Goal: Complete application form

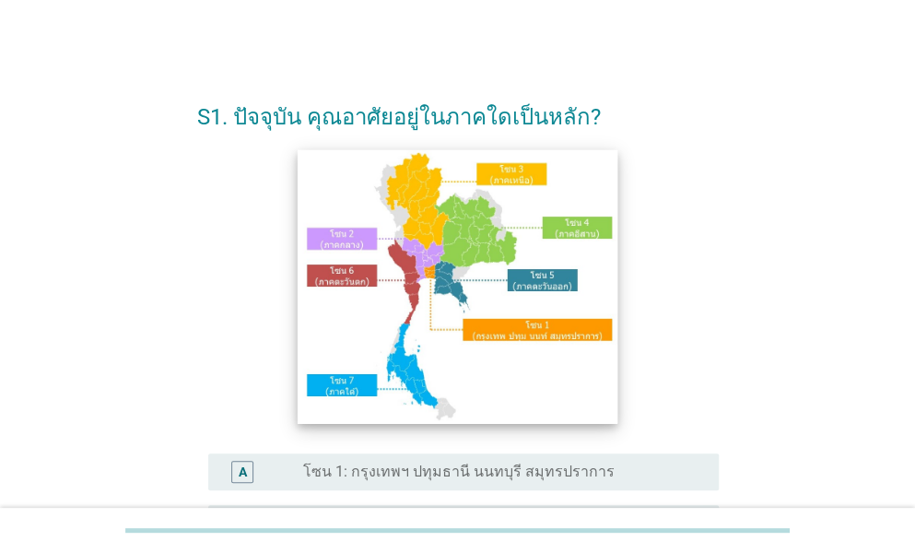
scroll to position [369, 0]
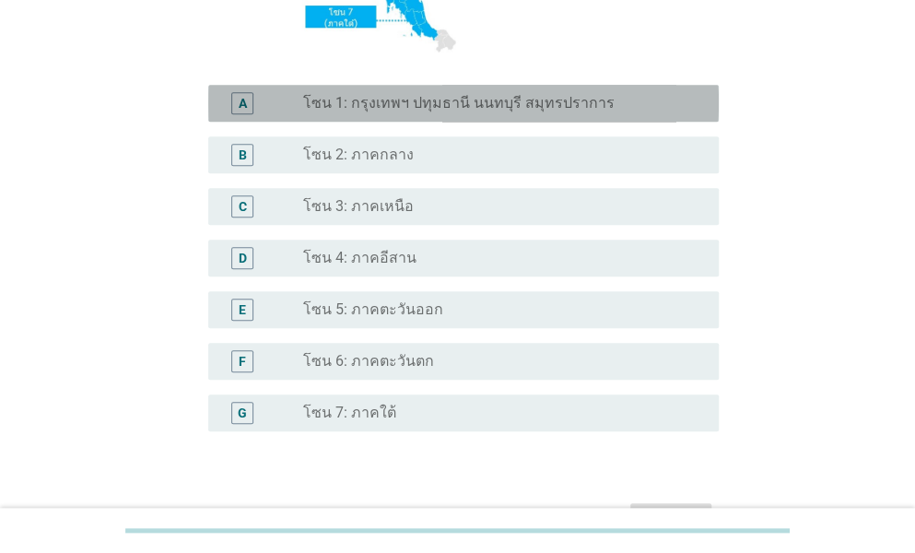
click at [458, 120] on div "A radio_button_unchecked โซน 1: กรุงเทพฯ ปทุมธานี นนทบุรี สมุทรปราการ" at bounding box center [463, 103] width 511 height 37
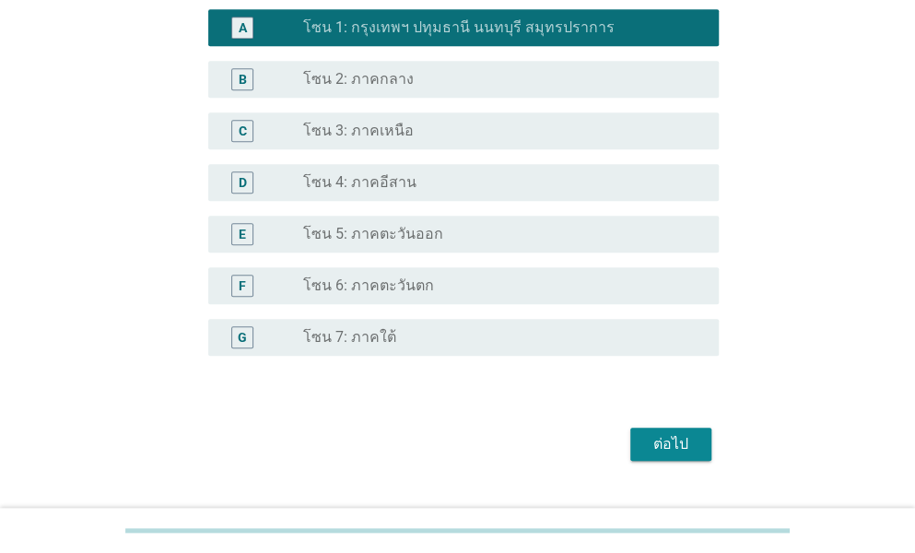
scroll to position [485, 0]
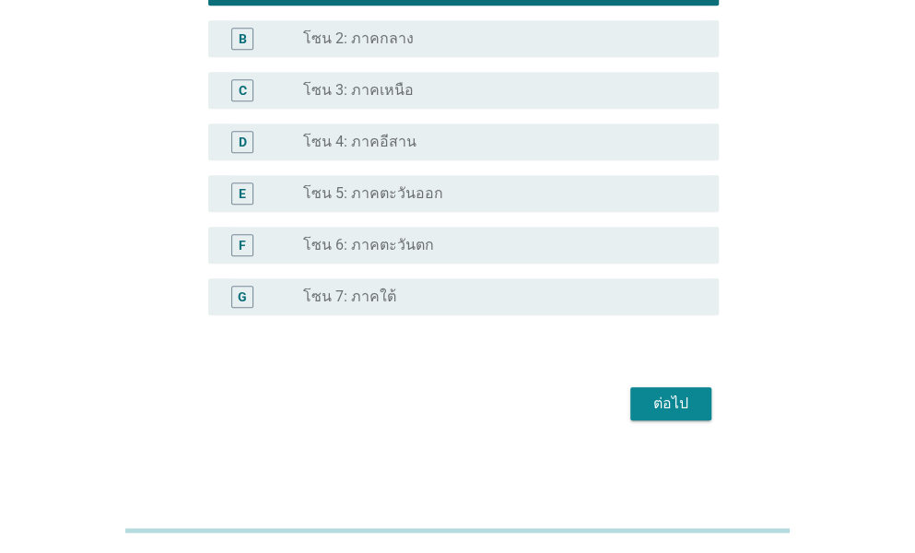
click at [672, 394] on div "ต่อไป" at bounding box center [671, 404] width 52 height 22
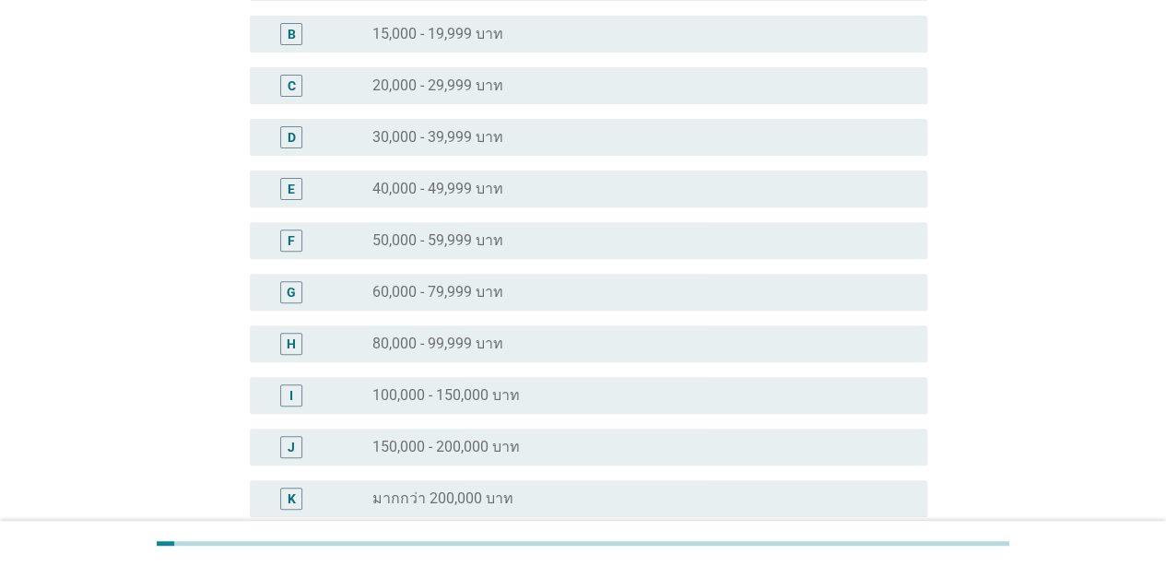
scroll to position [277, 0]
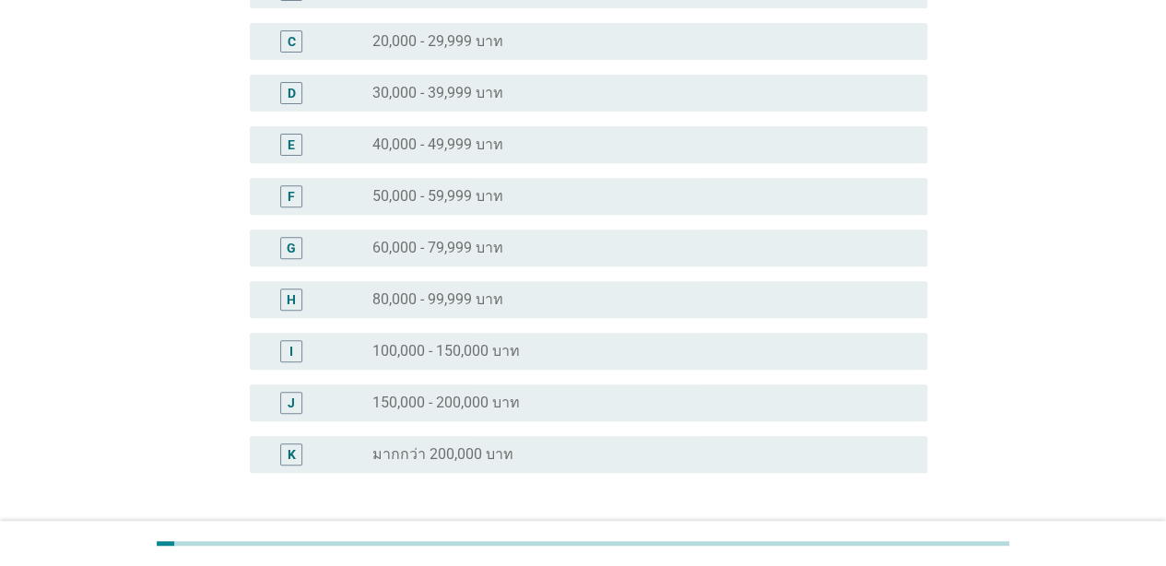
click at [657, 157] on div "E radio_button_unchecked 40,000 - 49,999 บาท" at bounding box center [589, 144] width 678 height 37
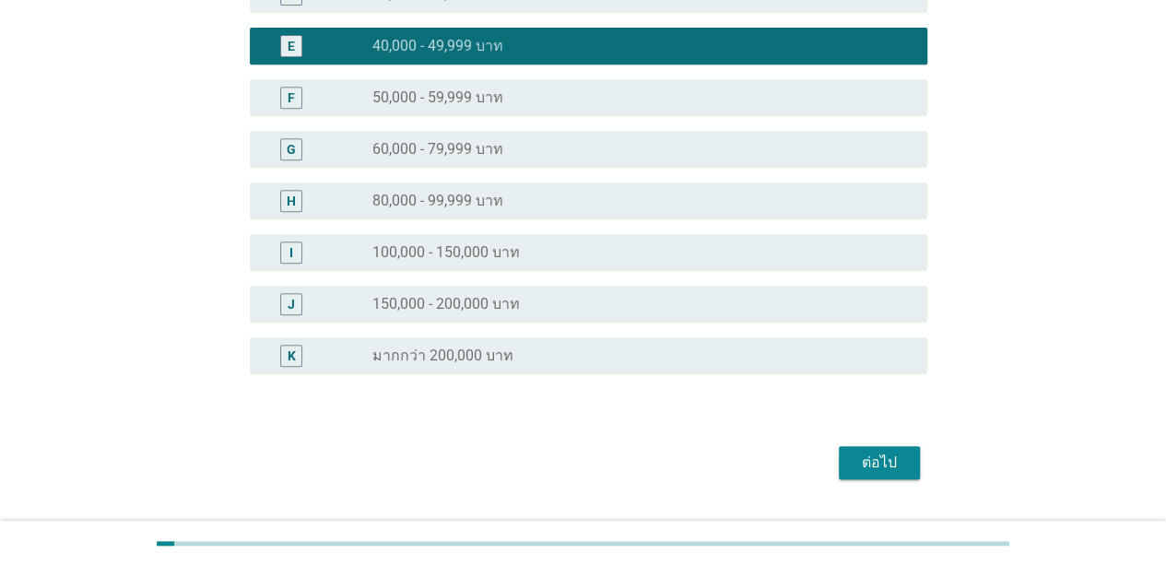
scroll to position [420, 0]
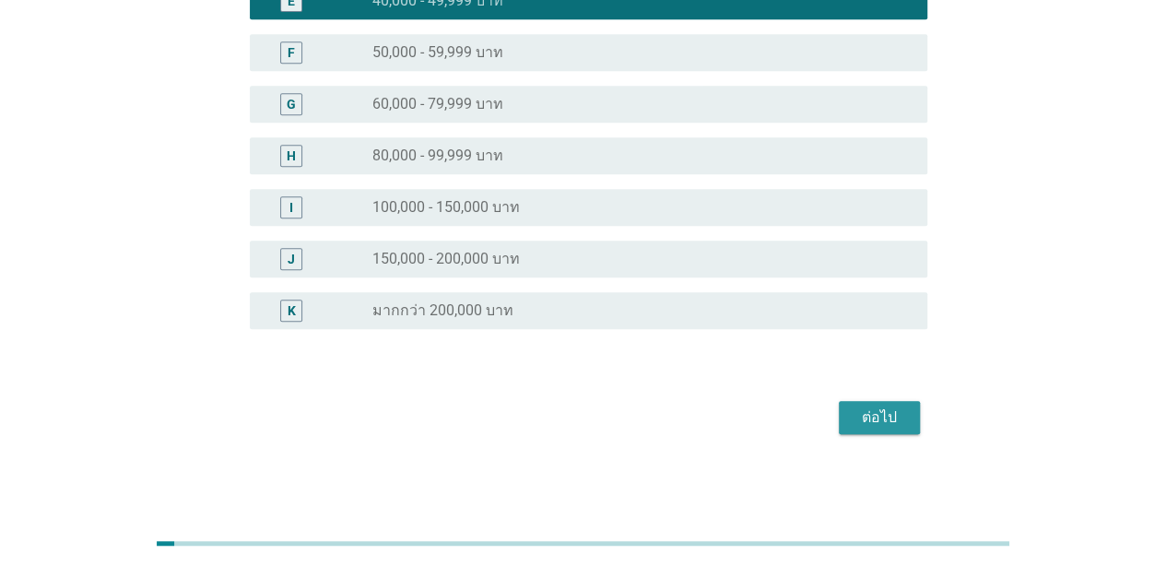
drag, startPoint x: 856, startPoint y: 407, endPoint x: 844, endPoint y: 392, distance: 19.0
click at [856, 407] on div "ต่อไป" at bounding box center [880, 418] width 52 height 22
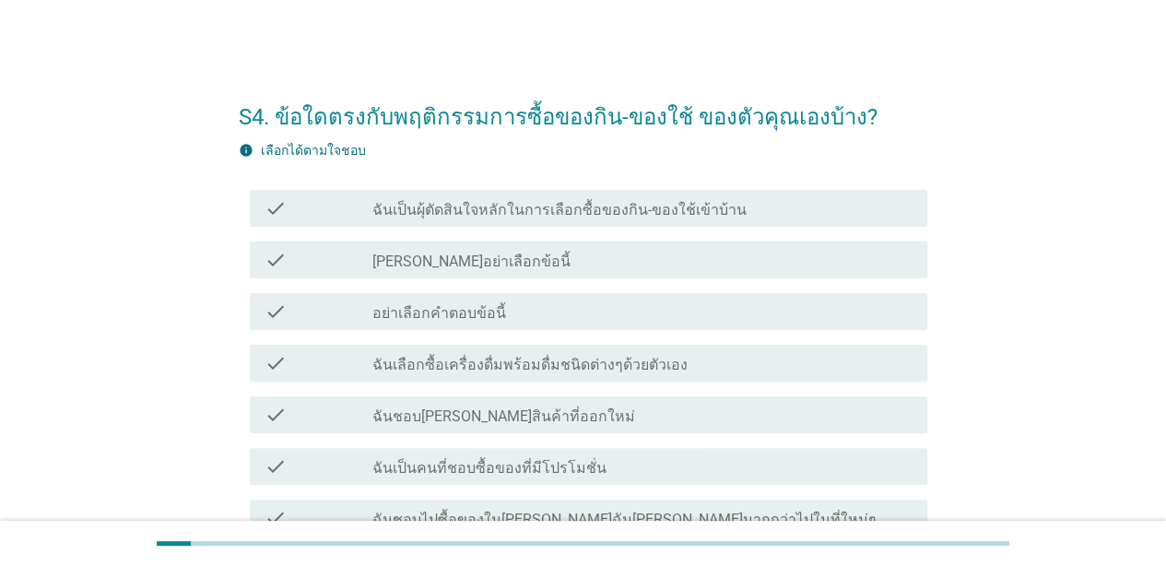
click at [606, 199] on div "check_box_outline_blank ฉันเป็นผุ้ตัดสินใจหลักในการเลือกซื้อของกิน-ของใช้เข้าบ้…" at bounding box center [642, 208] width 540 height 22
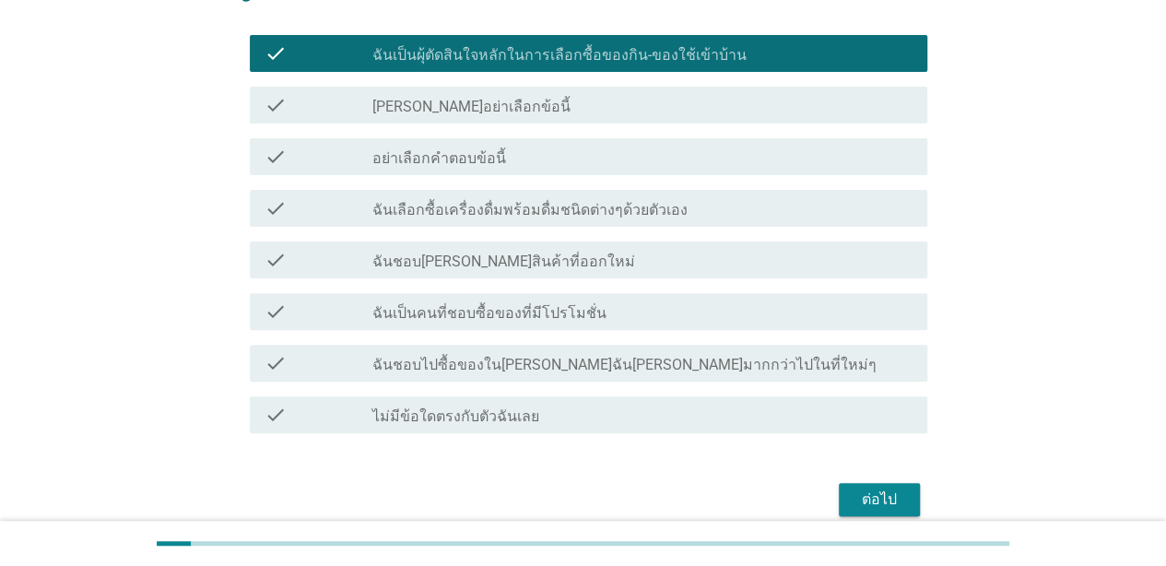
scroll to position [184, 0]
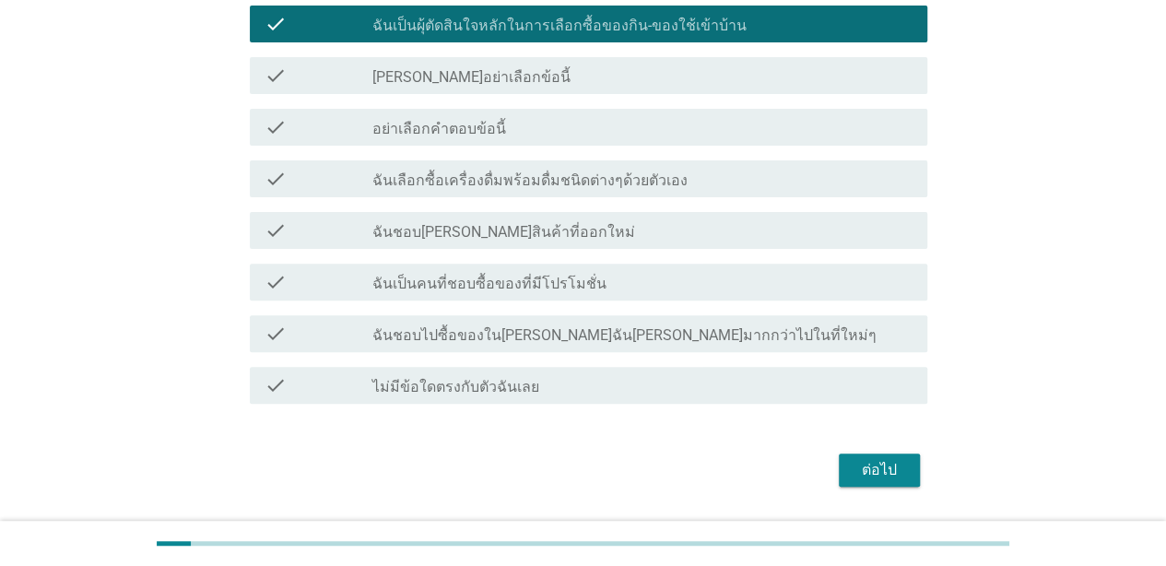
click at [607, 185] on label "ฉันเลือกซื้อเครื่องดื่มพร้อมดื่มชนิดต่างๆด้วยตัวเอง" at bounding box center [529, 180] width 315 height 18
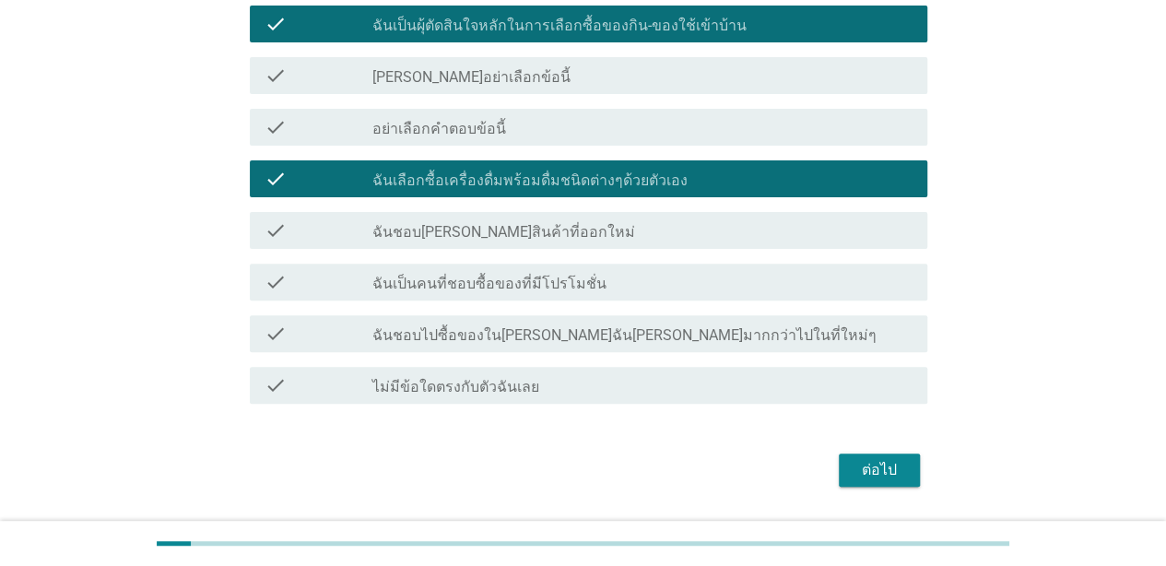
click at [603, 230] on div "check_box_outline_blank ฉันชอบ[PERSON_NAME]สินค้าที่ออกใหม่" at bounding box center [642, 230] width 540 height 22
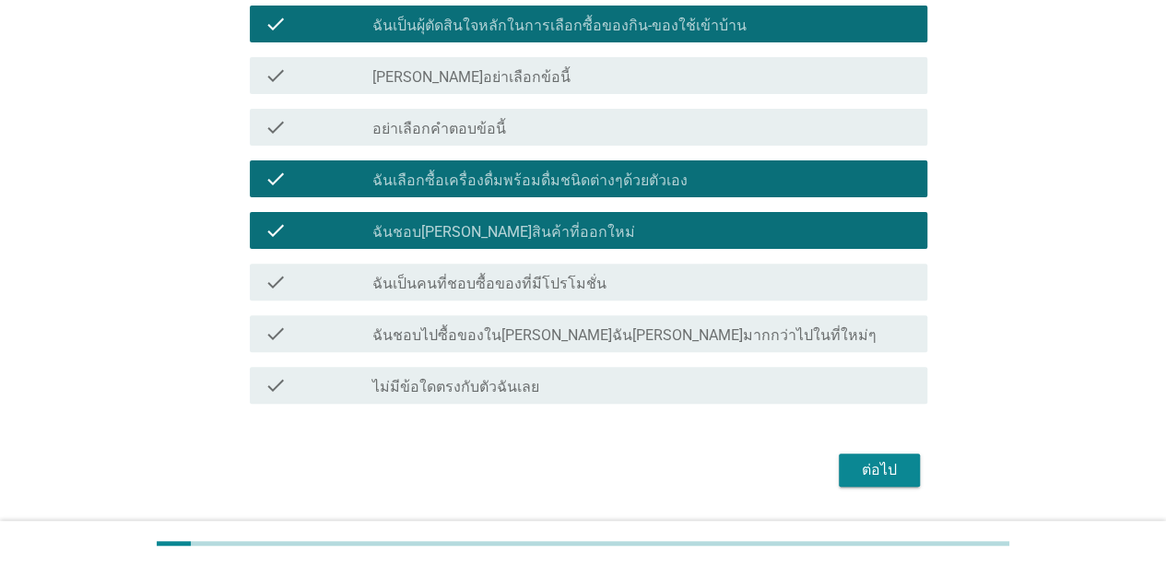
click at [612, 274] on div "check_box_outline_blank ฉันเป็นคนที่ชอบซื้อของที่มีโปรโมชั่น" at bounding box center [642, 282] width 540 height 22
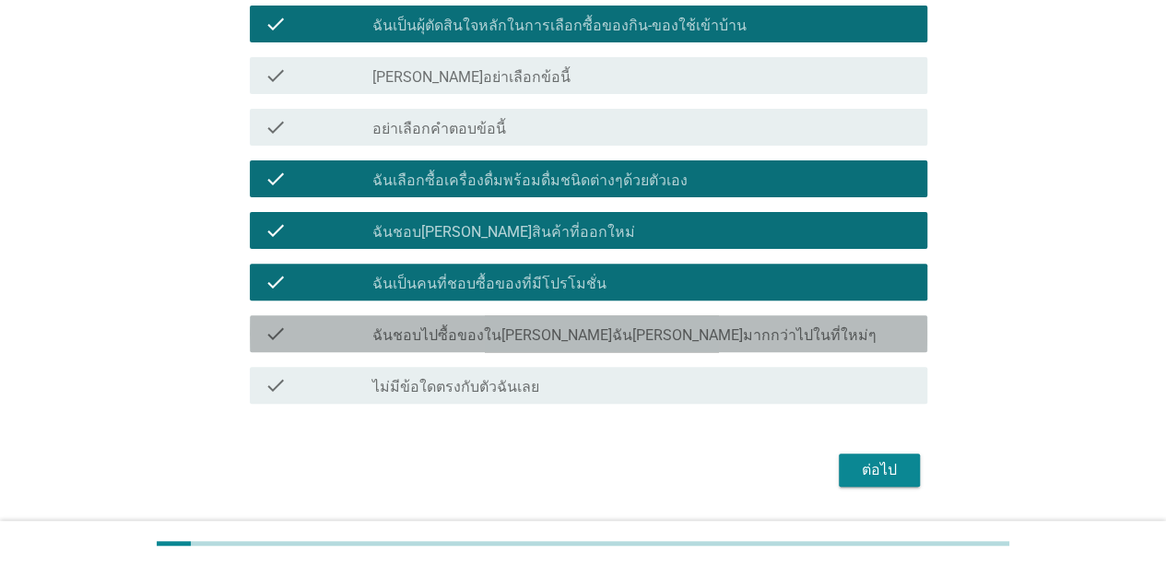
click at [655, 321] on div "check check_box_outline_blank ฉันชอบไปซื้อของใน[PERSON_NAME]ฉัน[PERSON_NAME]มาก…" at bounding box center [589, 333] width 678 height 37
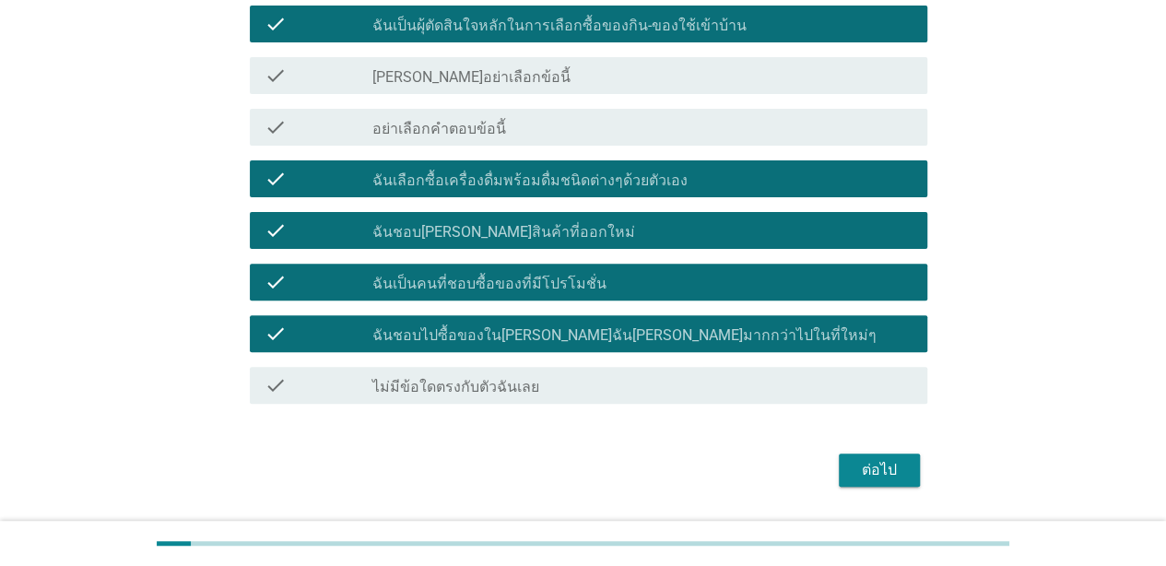
click at [883, 463] on div "ต่อไป" at bounding box center [880, 470] width 52 height 22
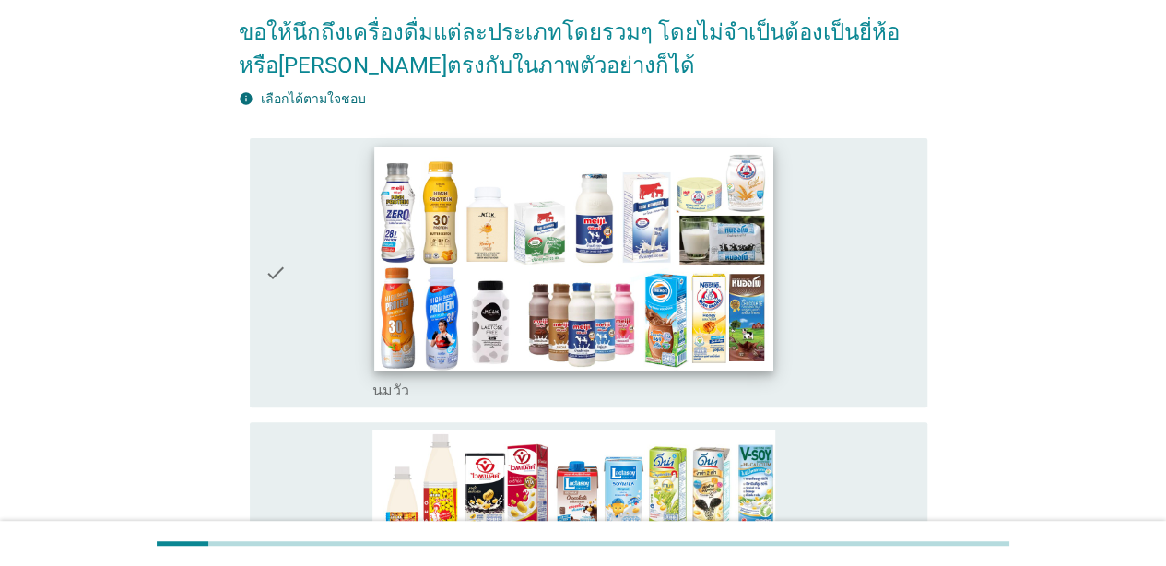
click at [635, 296] on img at bounding box center [573, 259] width 398 height 224
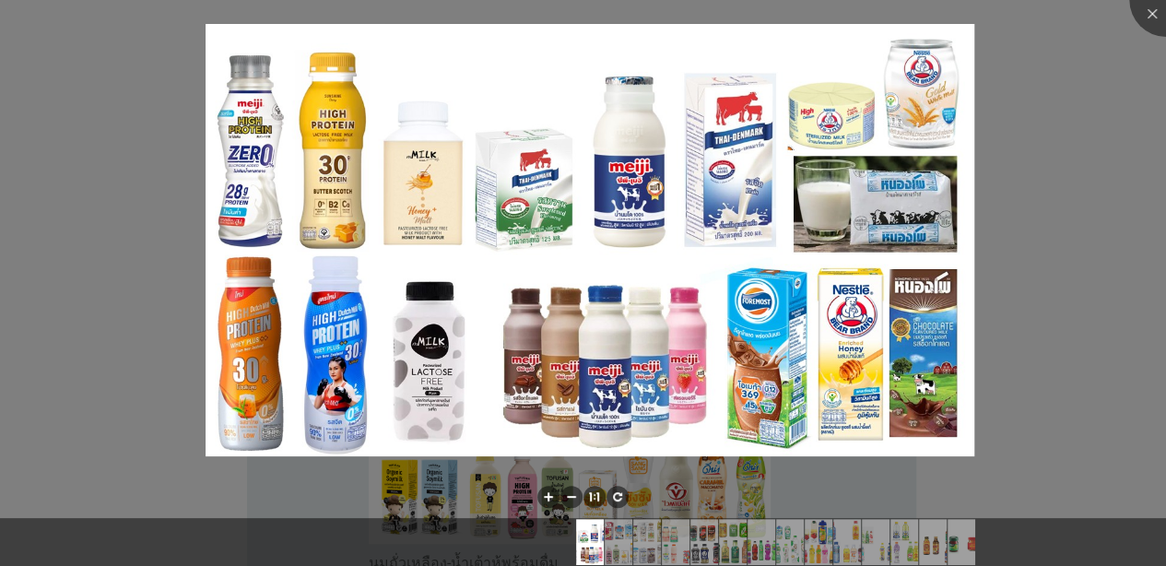
scroll to position [369, 0]
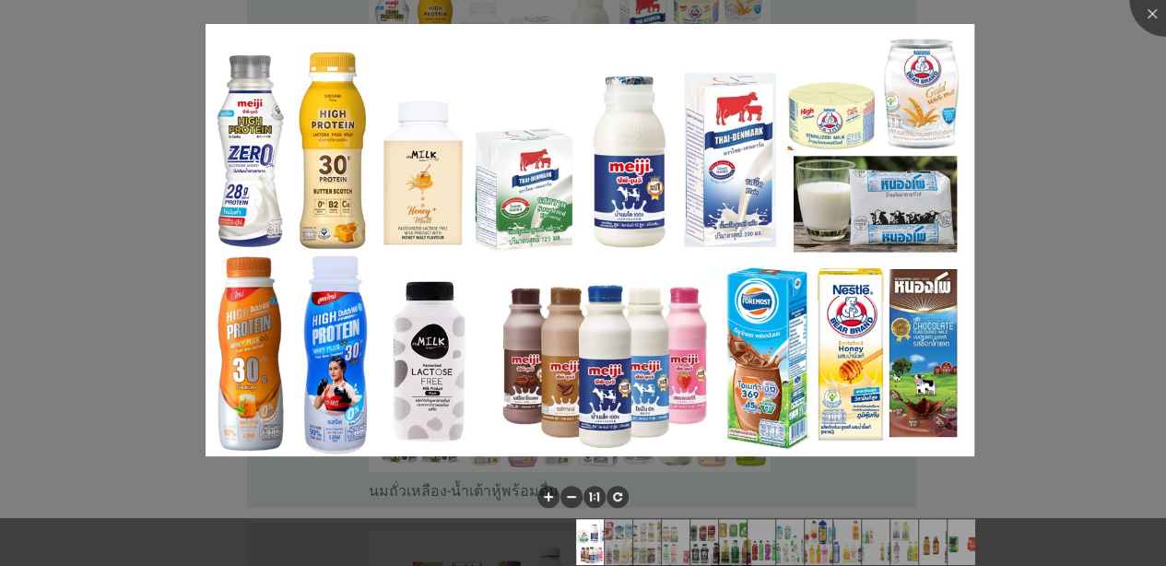
click at [915, 227] on div at bounding box center [583, 283] width 1166 height 566
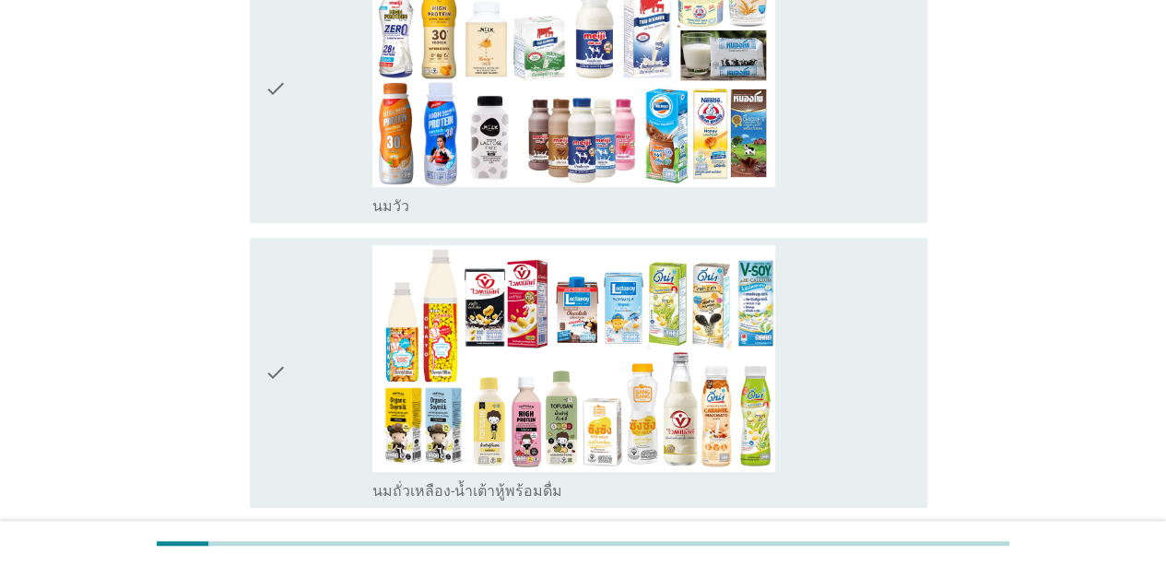
click at [284, 89] on icon "check" at bounding box center [276, 88] width 22 height 255
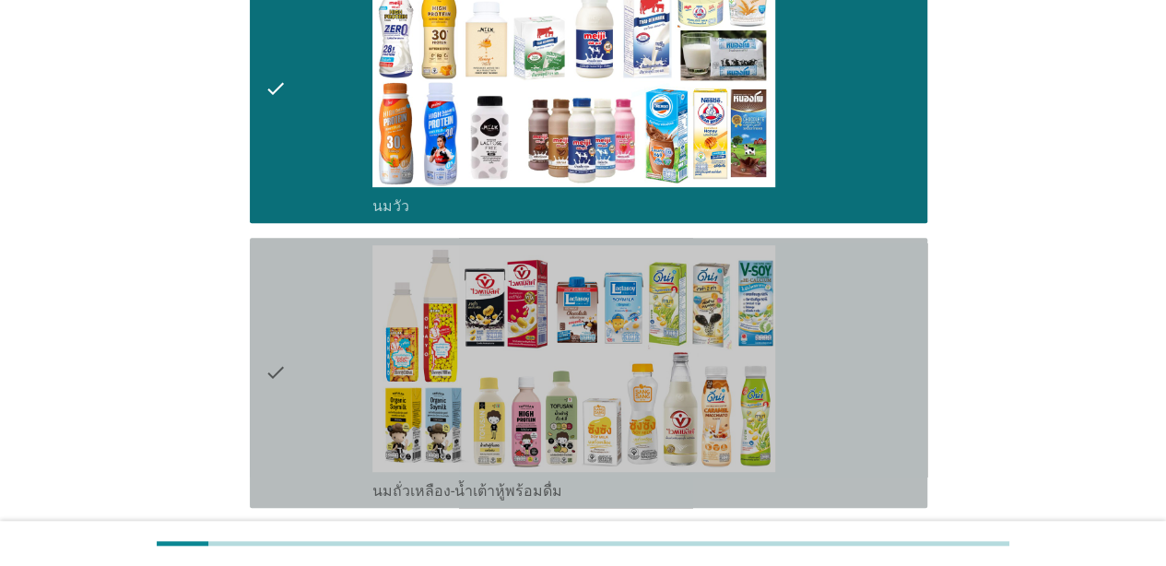
click at [292, 336] on div "check" at bounding box center [319, 372] width 108 height 255
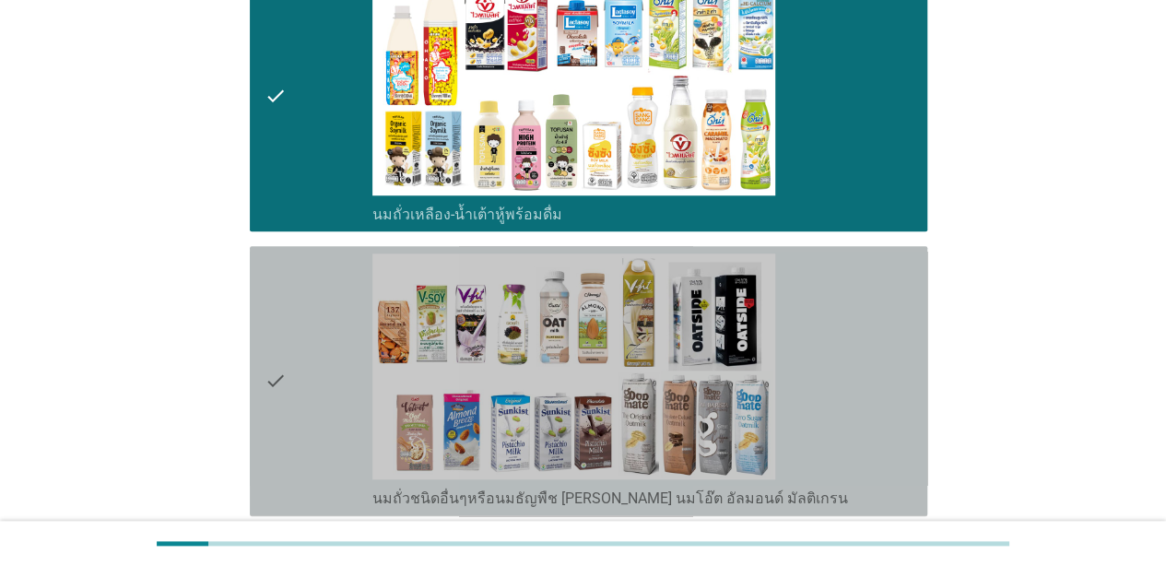
click at [266, 346] on icon "check" at bounding box center [276, 381] width 22 height 255
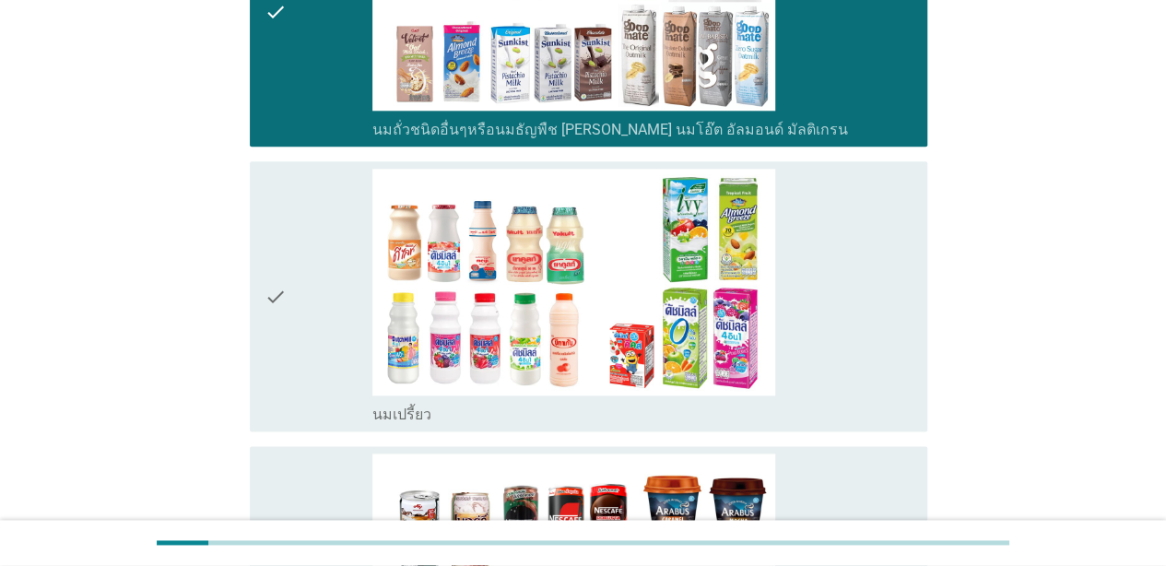
click at [280, 300] on icon "check" at bounding box center [276, 296] width 22 height 255
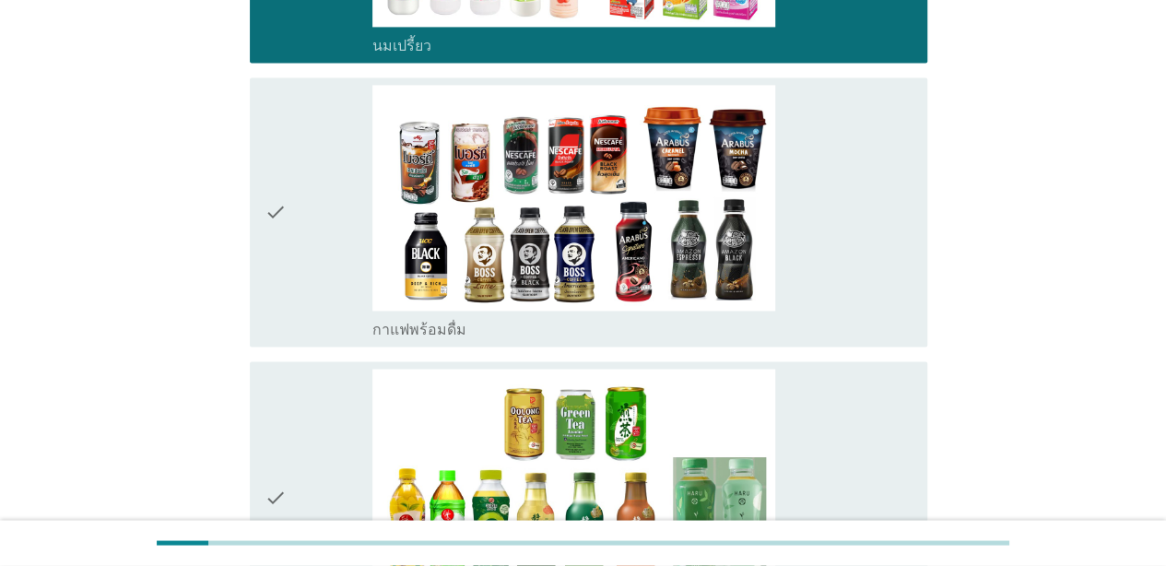
click at [295, 258] on div "check" at bounding box center [319, 212] width 108 height 255
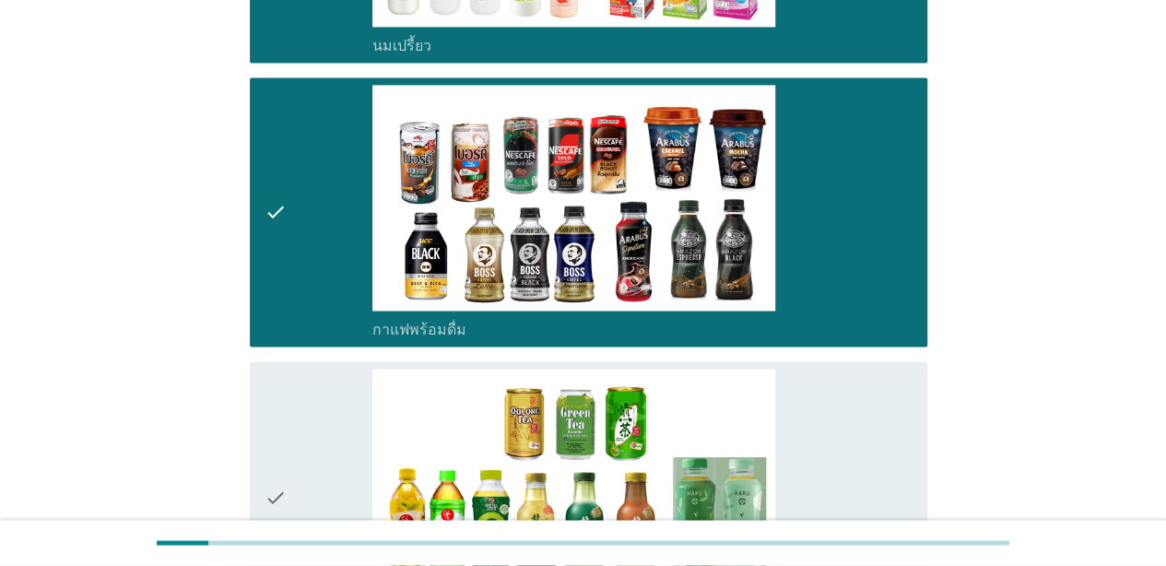
scroll to position [1752, 0]
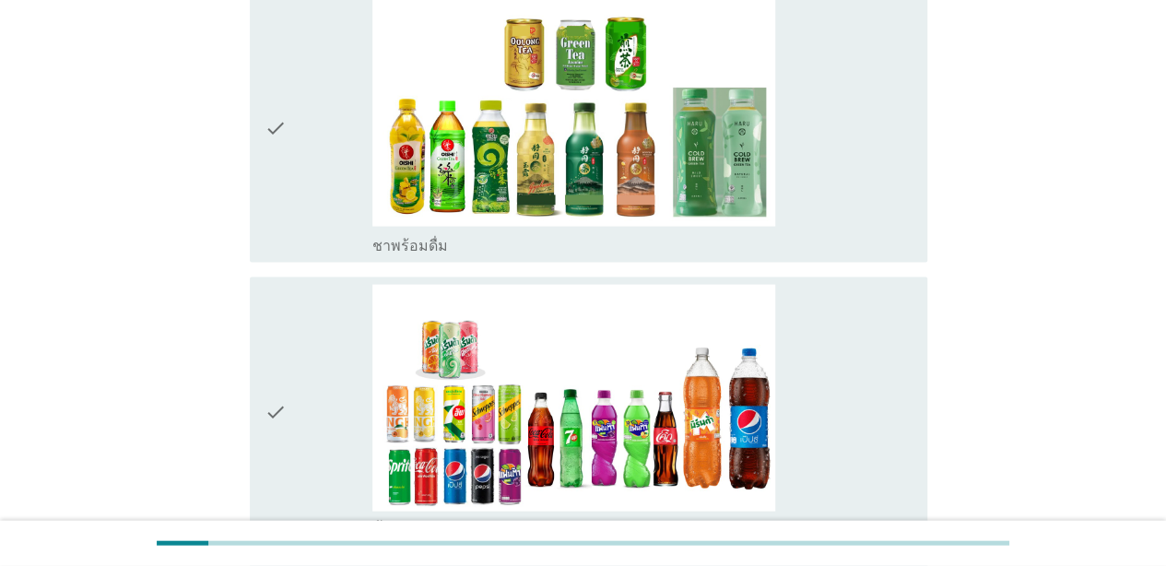
click at [315, 299] on div "check" at bounding box center [319, 412] width 108 height 255
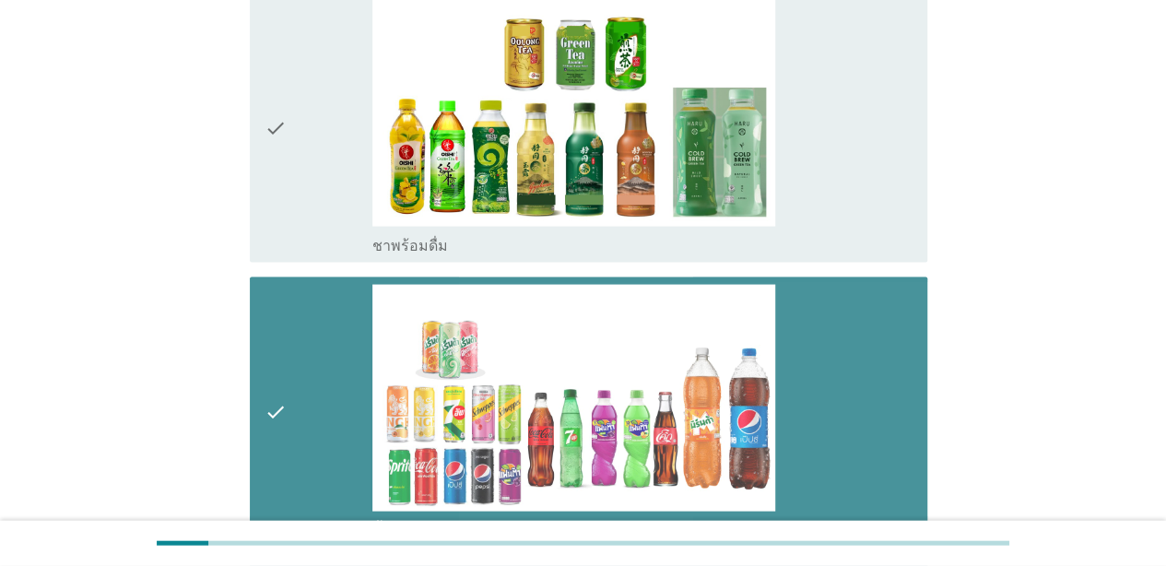
click at [309, 181] on div "check" at bounding box center [319, 127] width 108 height 255
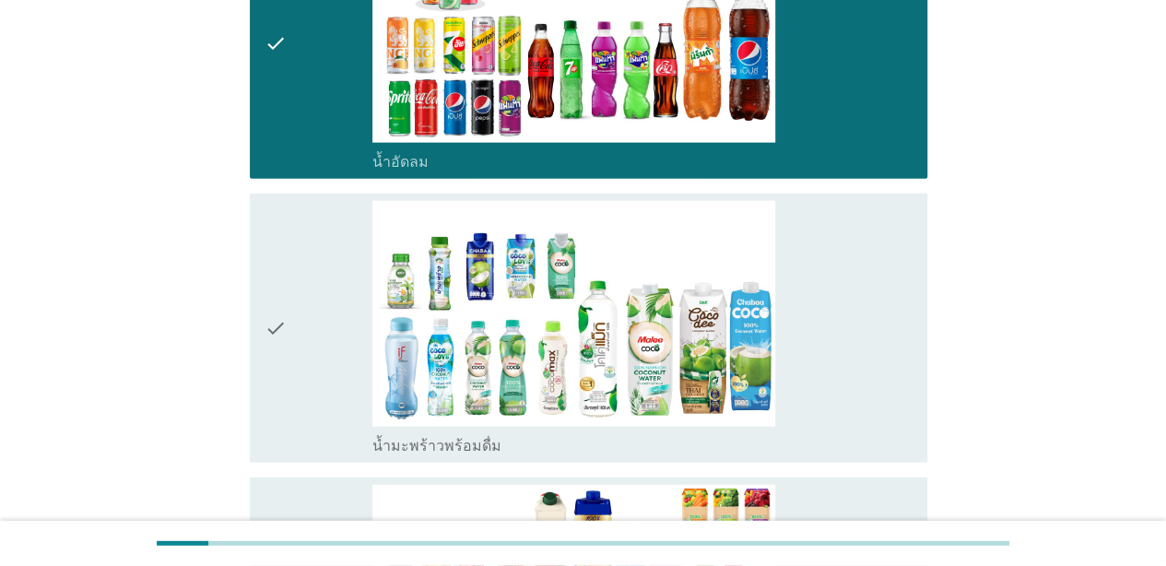
click at [321, 275] on div "check" at bounding box center [319, 328] width 108 height 255
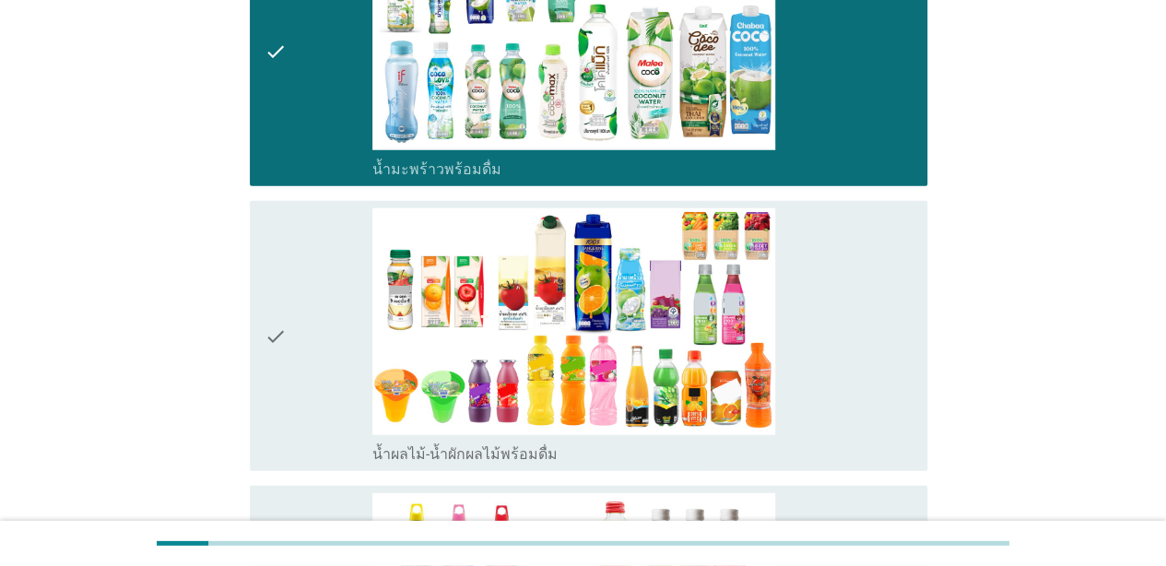
click at [319, 311] on div "check" at bounding box center [319, 335] width 108 height 255
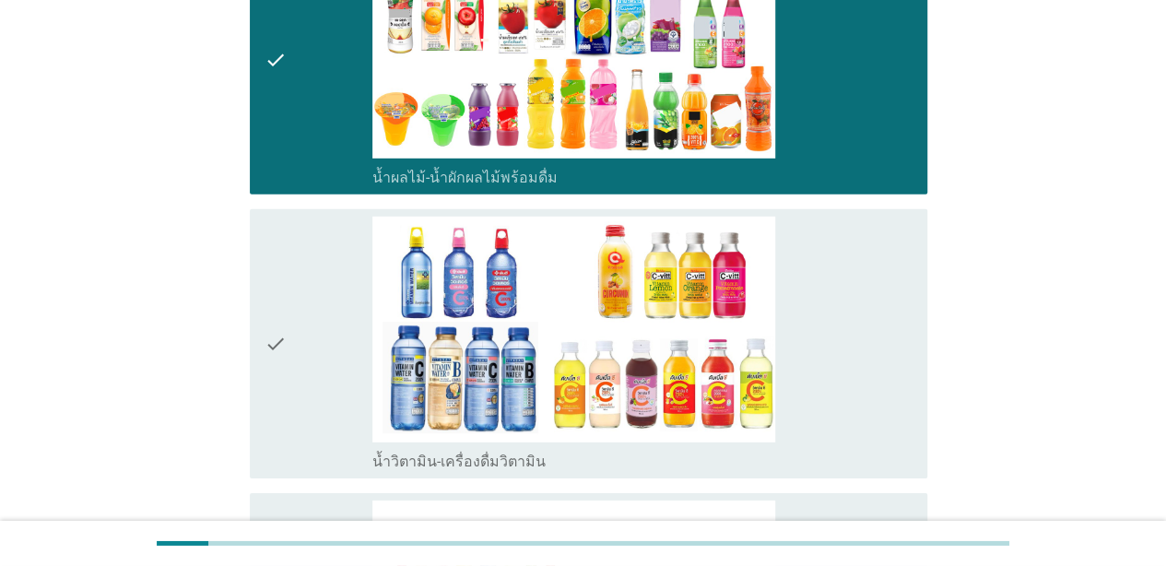
click at [301, 348] on div "check" at bounding box center [319, 344] width 108 height 255
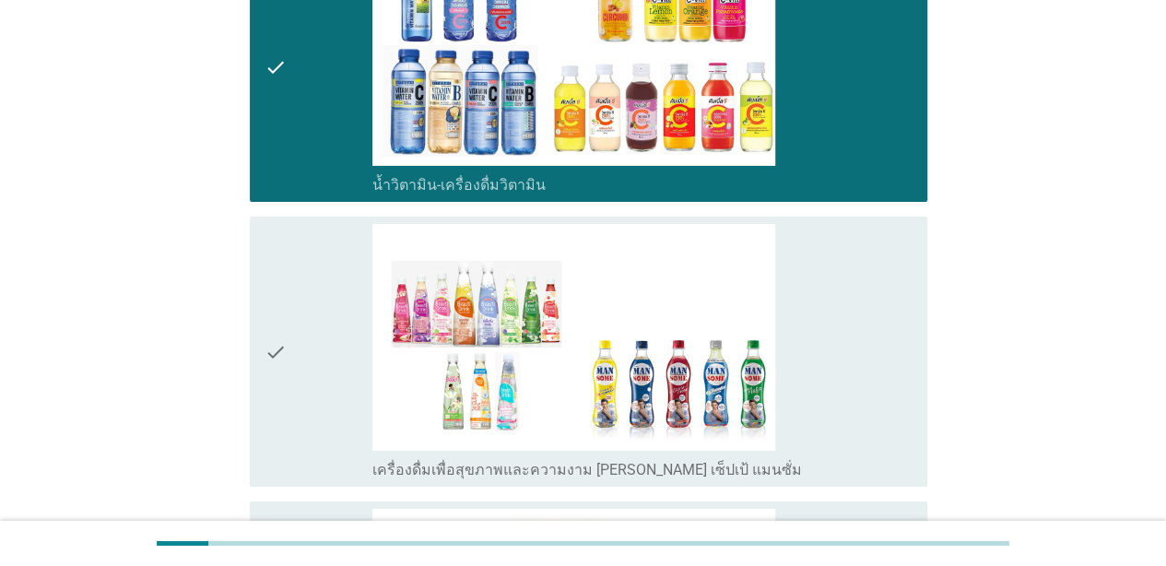
click at [301, 339] on div "check" at bounding box center [319, 351] width 108 height 255
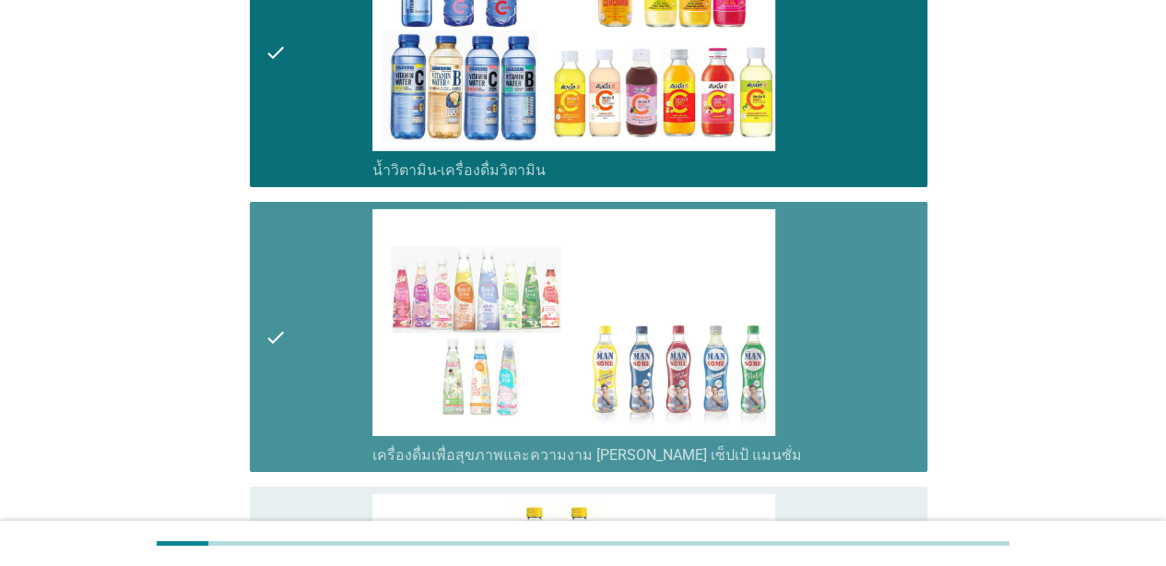
scroll to position [3319, 0]
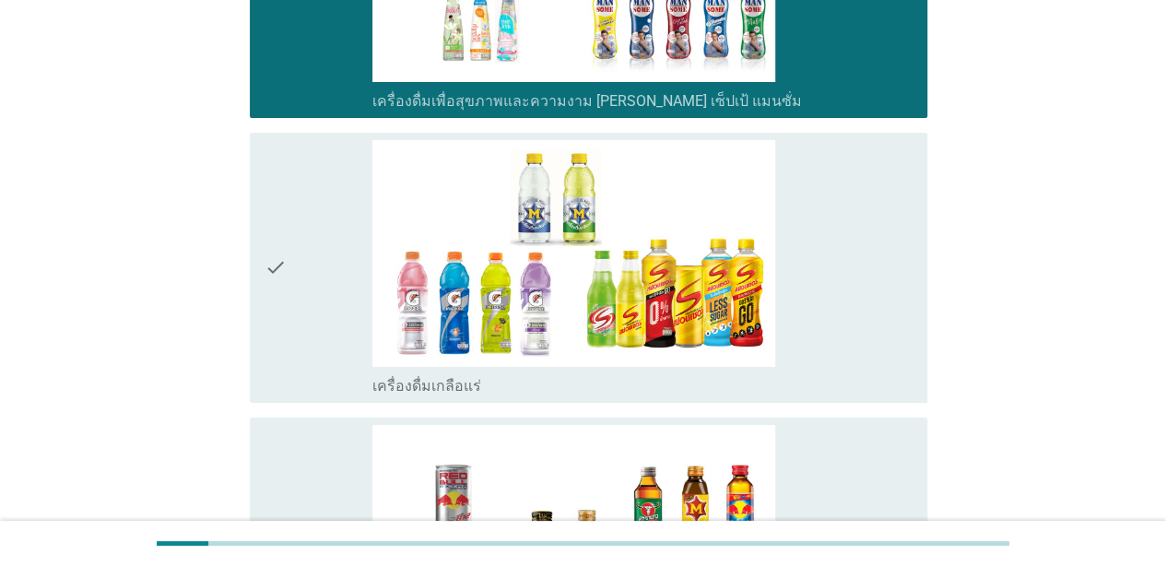
click at [306, 319] on div "check" at bounding box center [319, 267] width 108 height 255
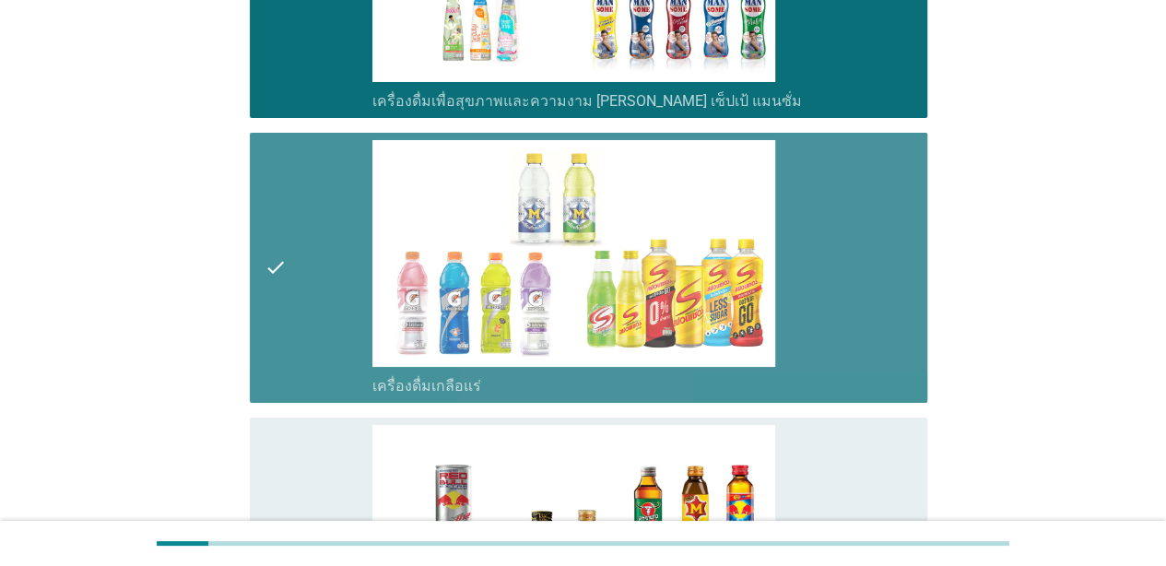
click at [296, 419] on div "check check_box_outline_blank เครื่องดื่ม[PERSON_NAME]กำลัง" at bounding box center [589, 553] width 678 height 270
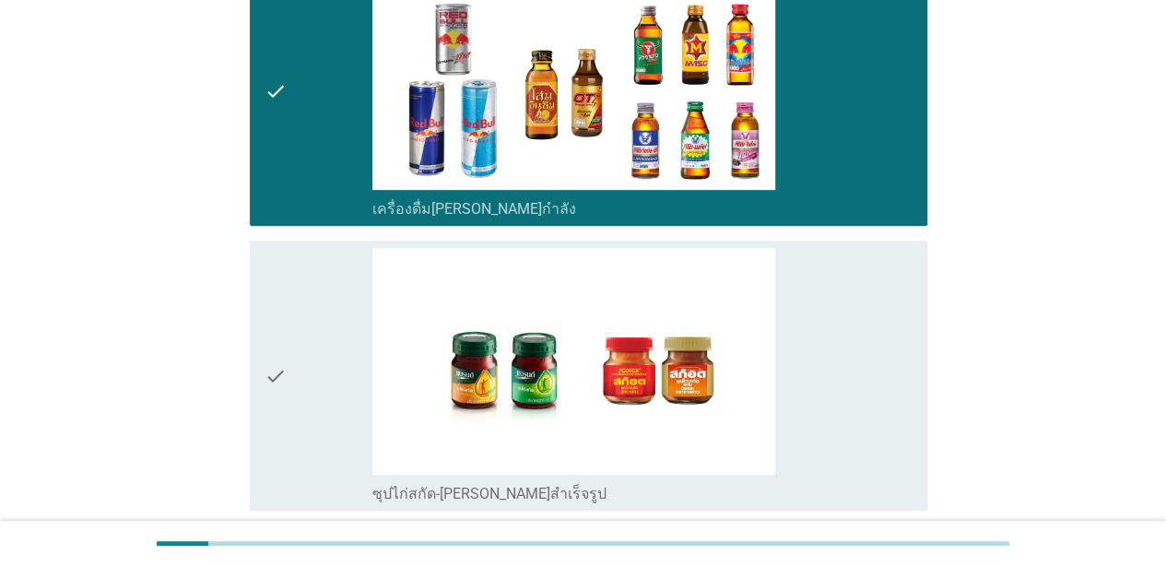
click at [315, 357] on div "check" at bounding box center [319, 375] width 108 height 255
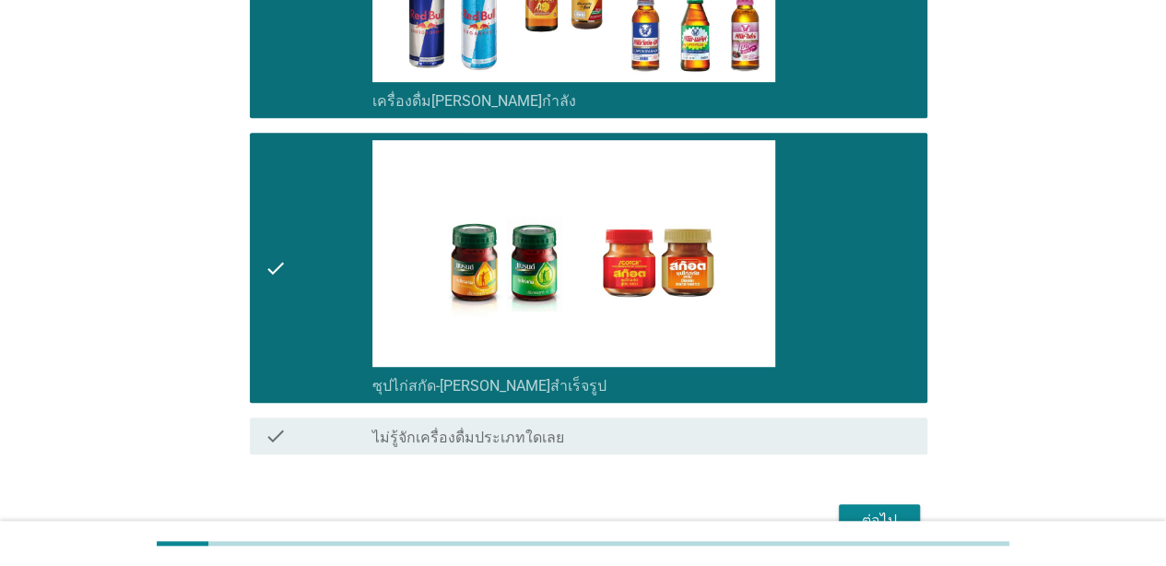
scroll to position [3986, 0]
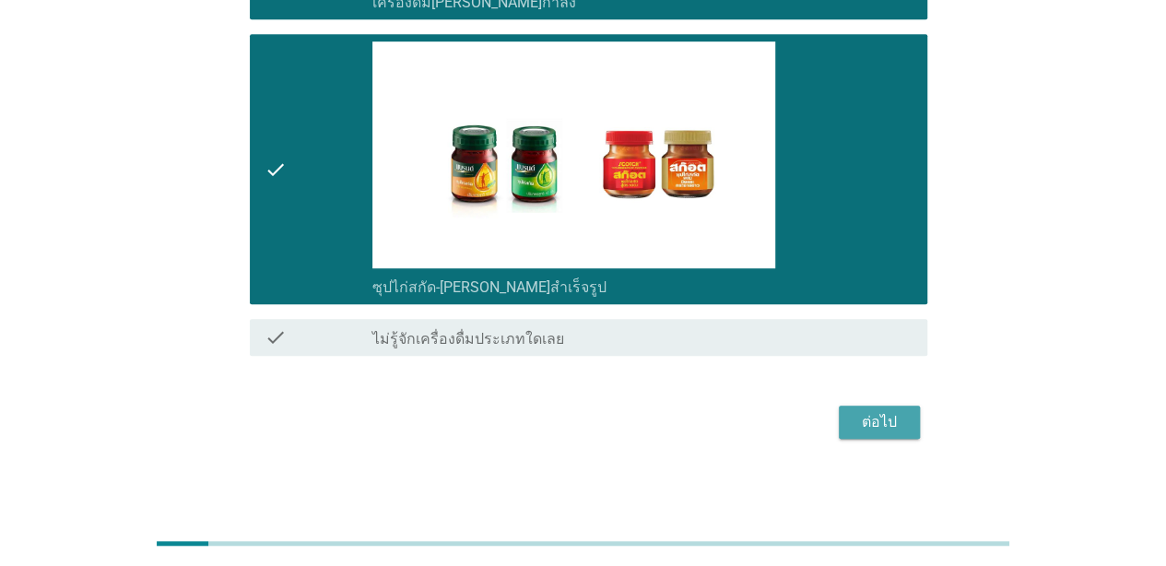
click at [863, 423] on div "ต่อไป" at bounding box center [880, 422] width 52 height 22
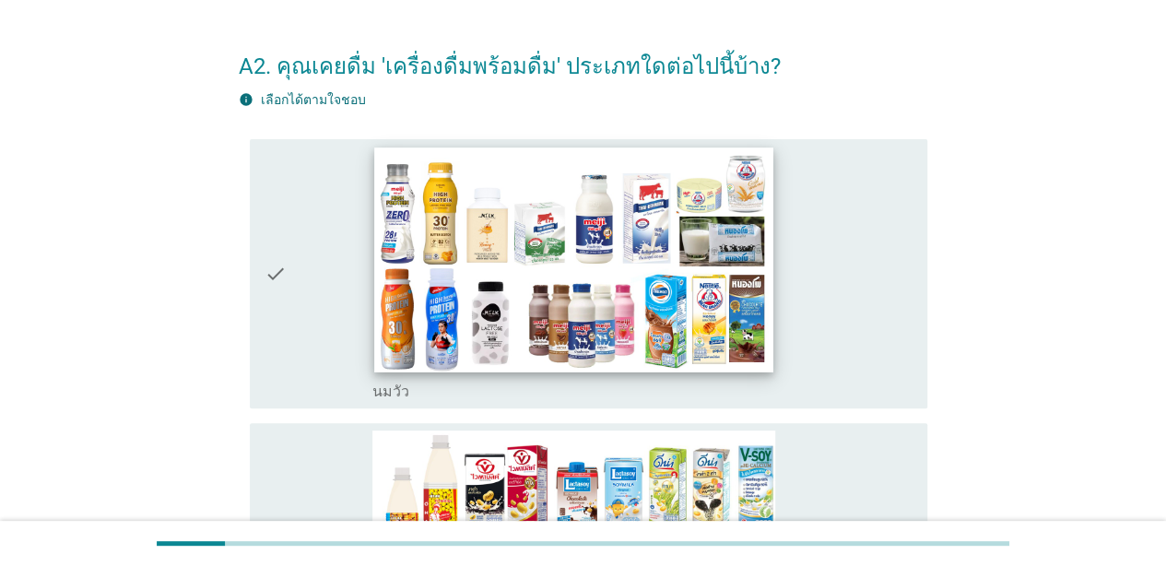
scroll to position [92, 0]
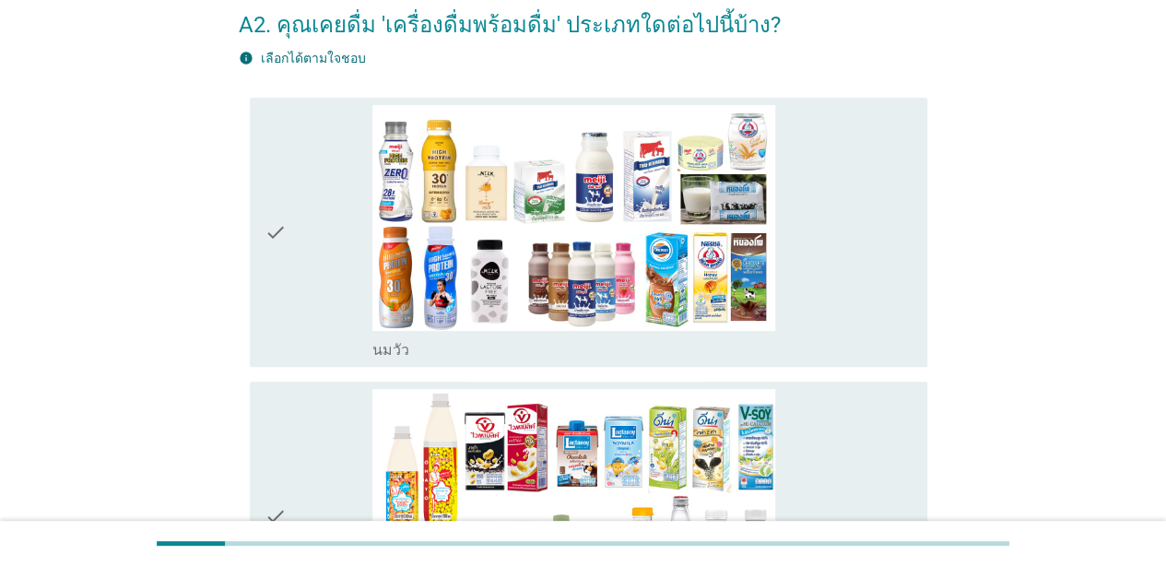
click at [356, 262] on div "check" at bounding box center [319, 232] width 108 height 255
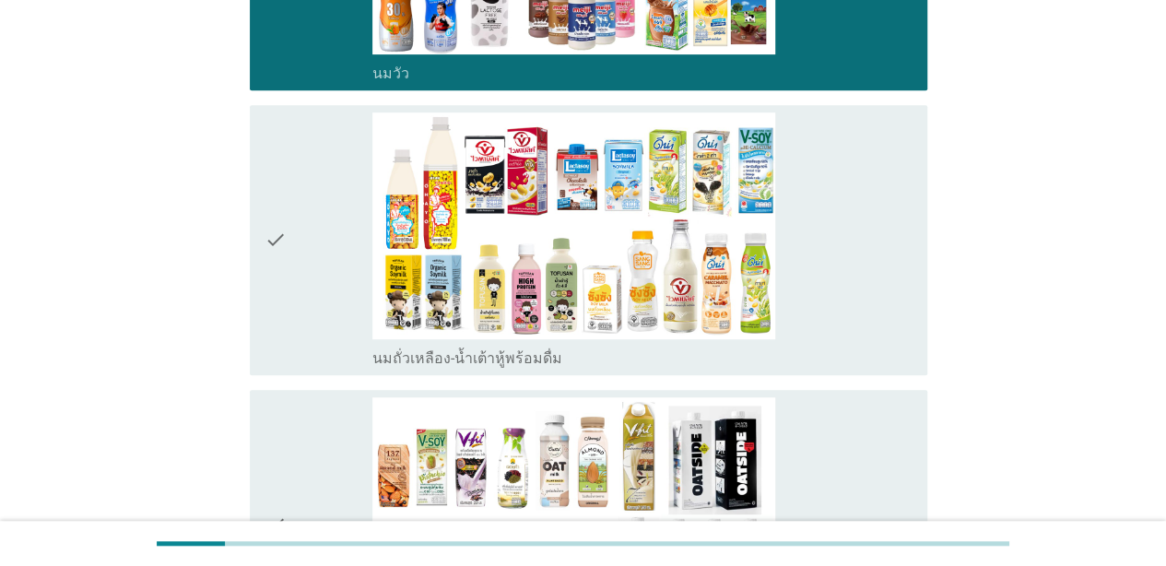
click at [321, 274] on div "check" at bounding box center [319, 239] width 108 height 255
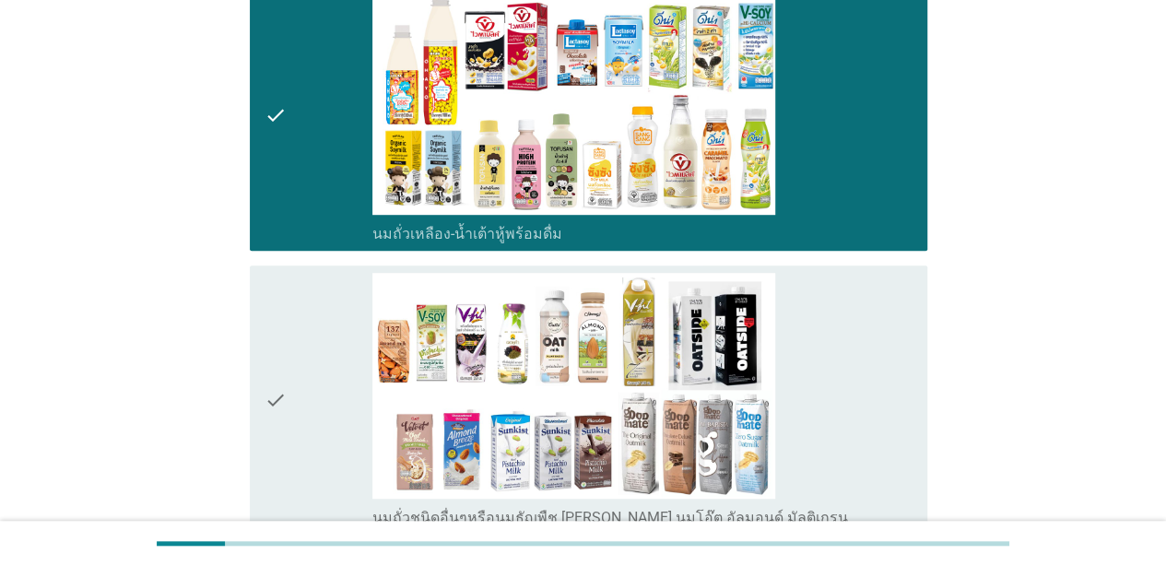
scroll to position [553, 0]
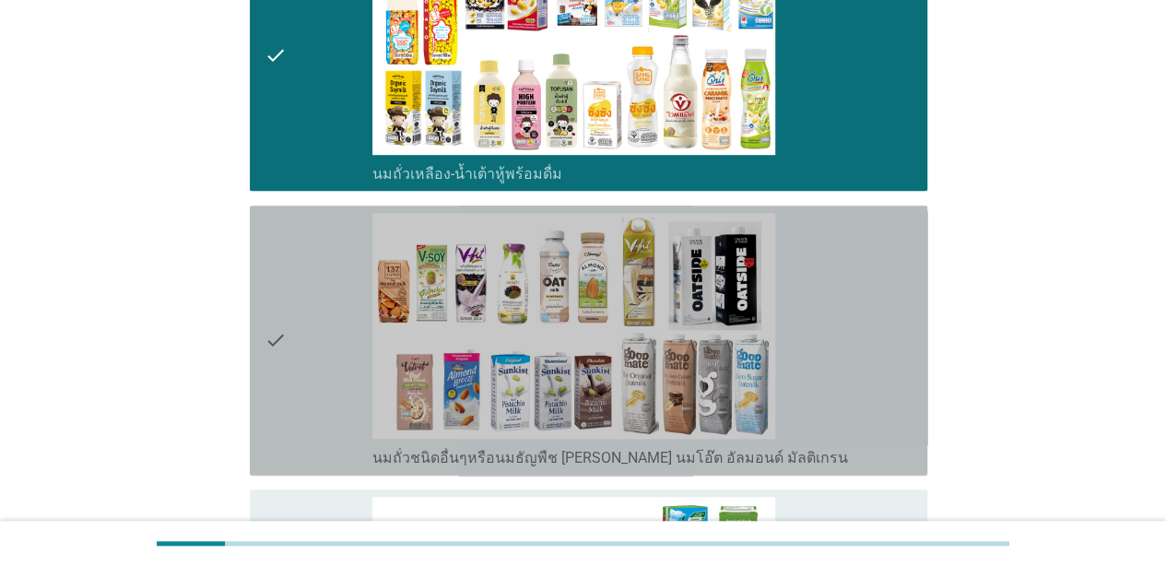
click at [329, 289] on div "check" at bounding box center [319, 340] width 108 height 255
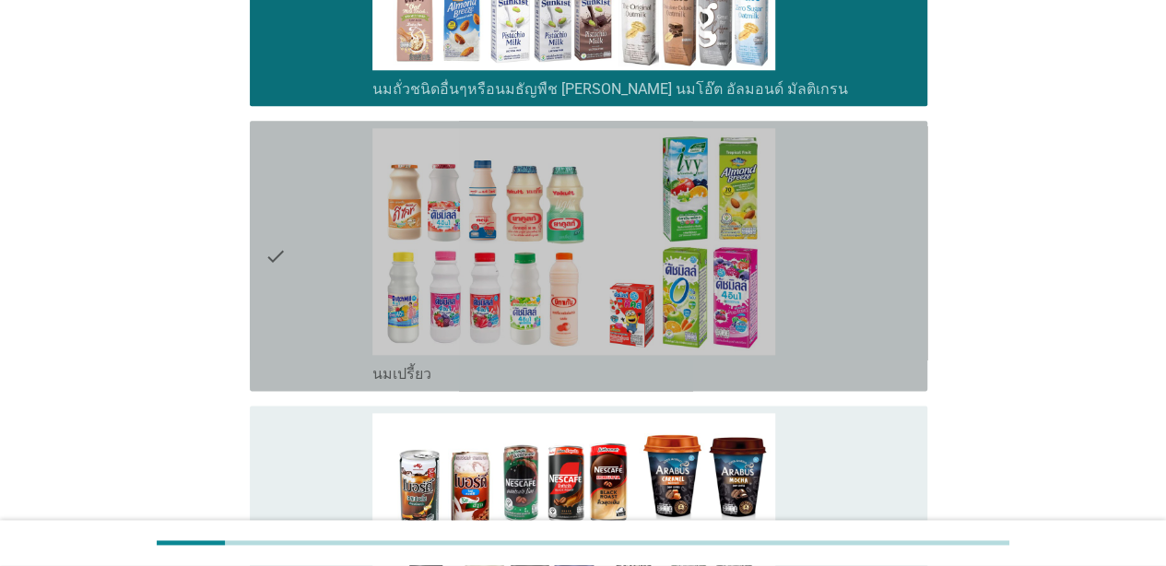
click at [334, 292] on div "check" at bounding box center [319, 255] width 108 height 255
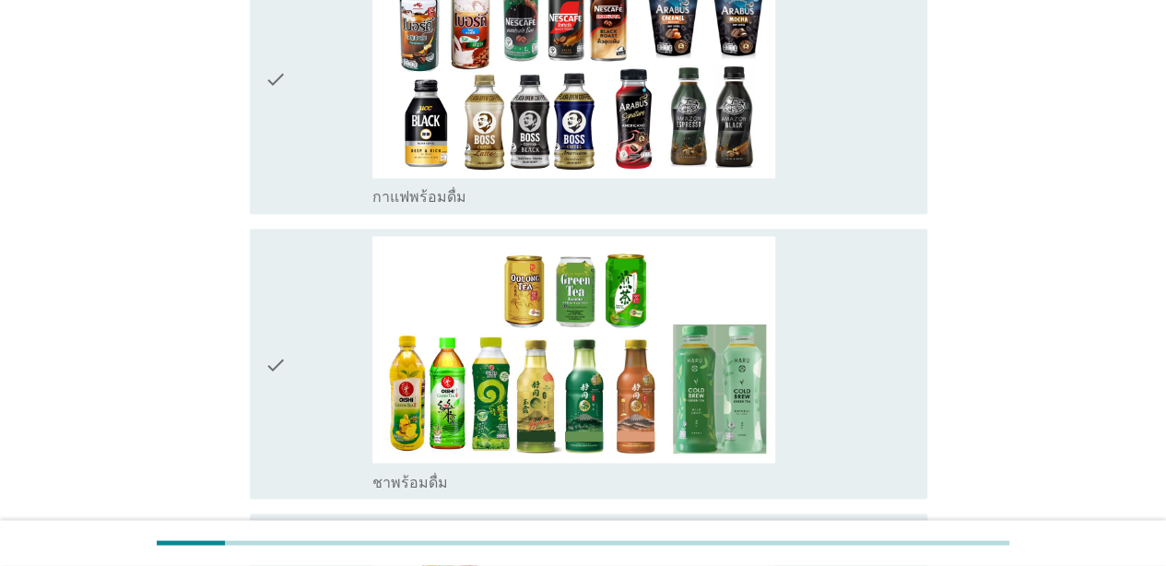
click at [334, 292] on div "check" at bounding box center [319, 363] width 108 height 255
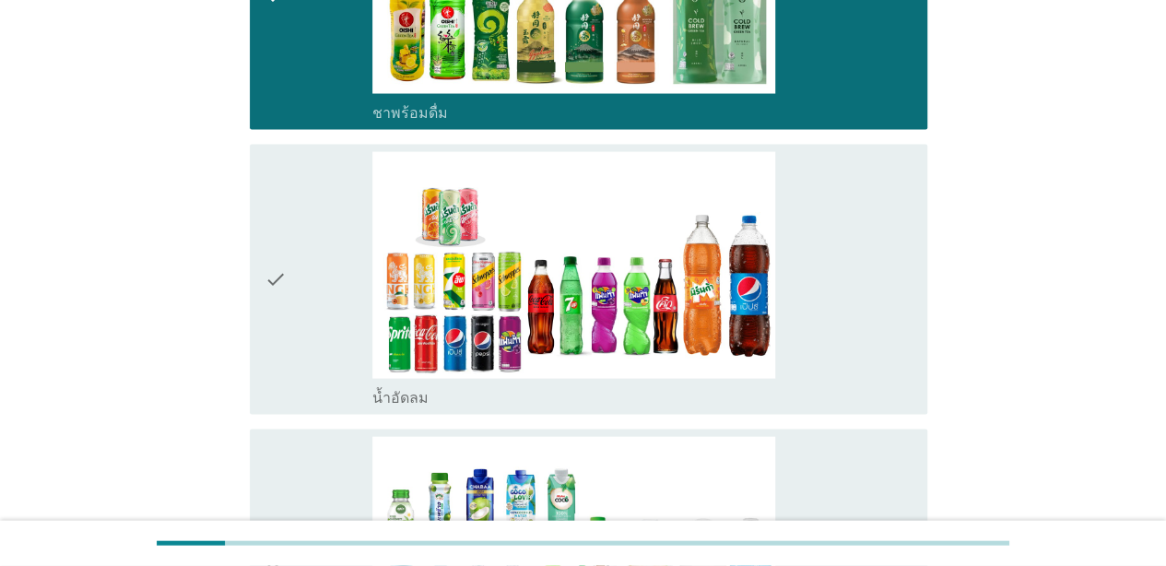
click at [331, 293] on div "check" at bounding box center [319, 279] width 108 height 255
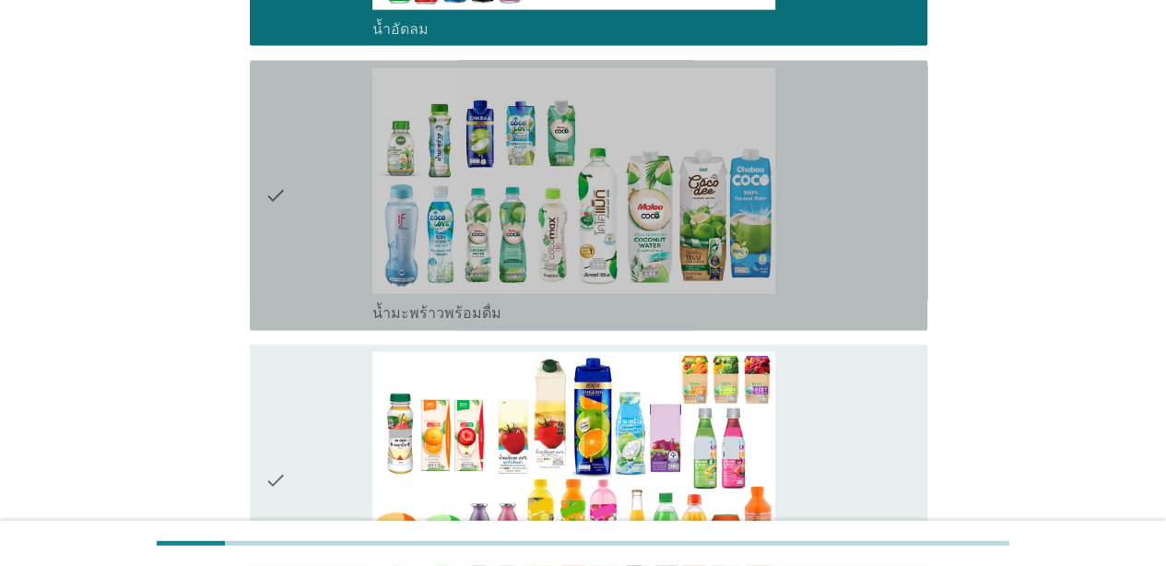
click at [316, 277] on div "check" at bounding box center [319, 195] width 108 height 255
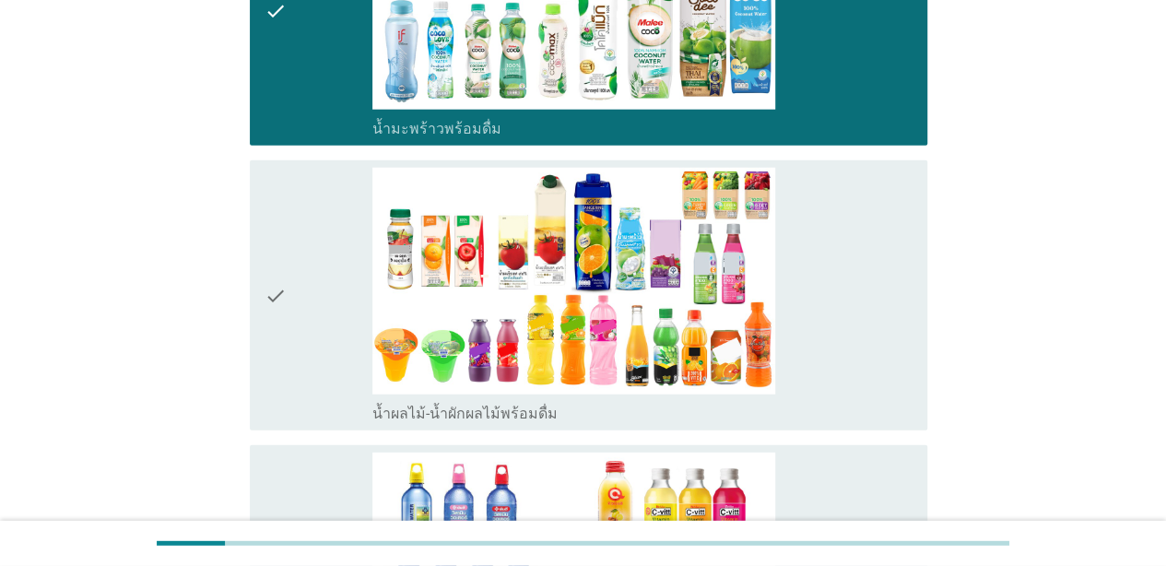
click at [319, 289] on div "check" at bounding box center [319, 295] width 108 height 255
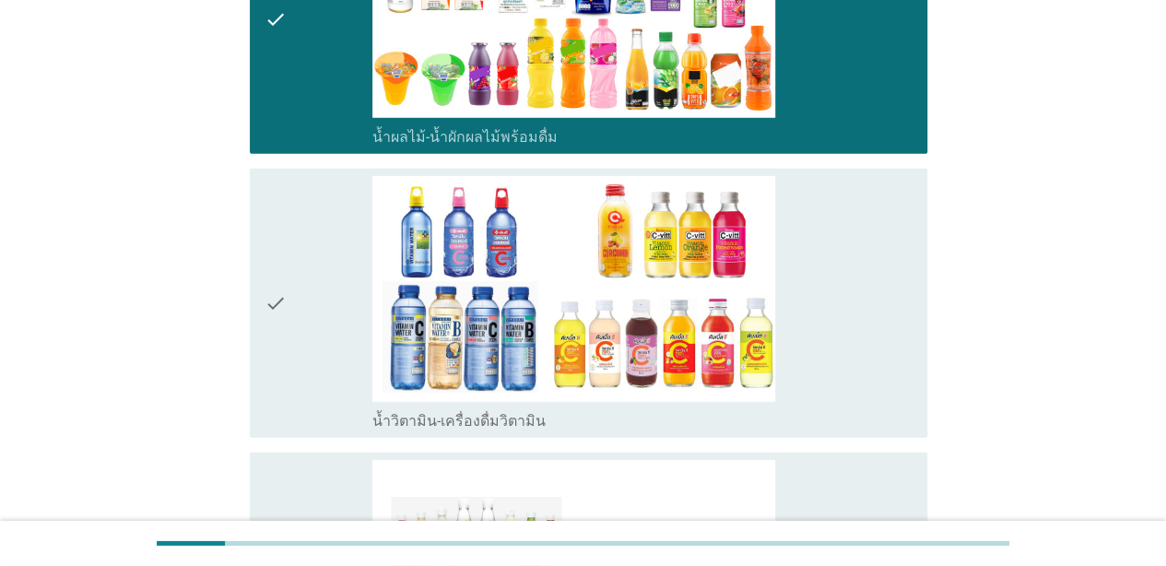
click at [310, 288] on div "check" at bounding box center [319, 303] width 108 height 255
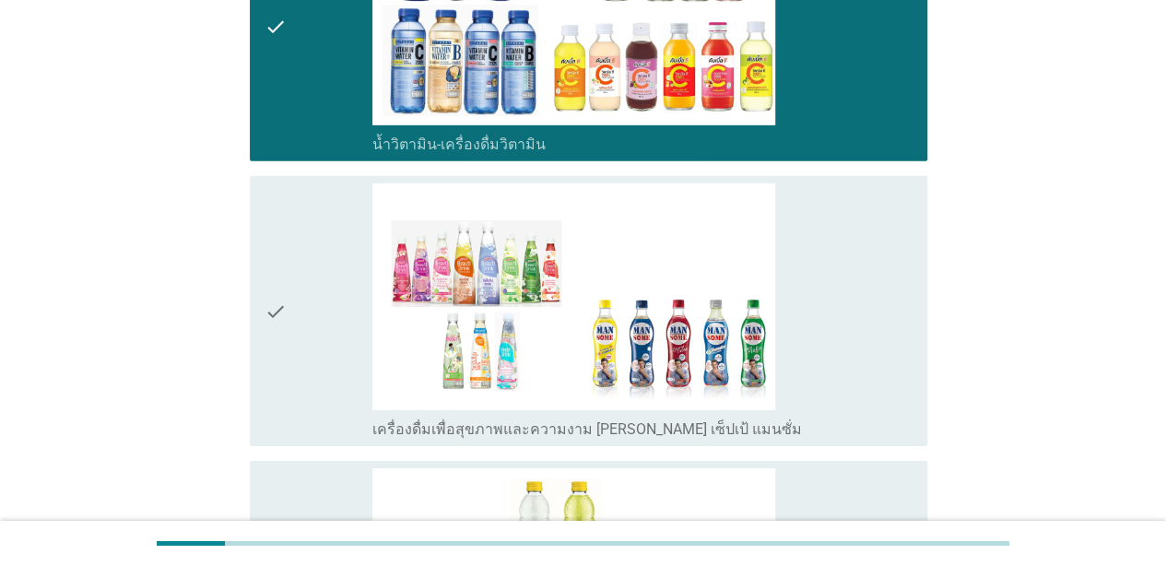
click at [325, 307] on div "check" at bounding box center [319, 310] width 108 height 255
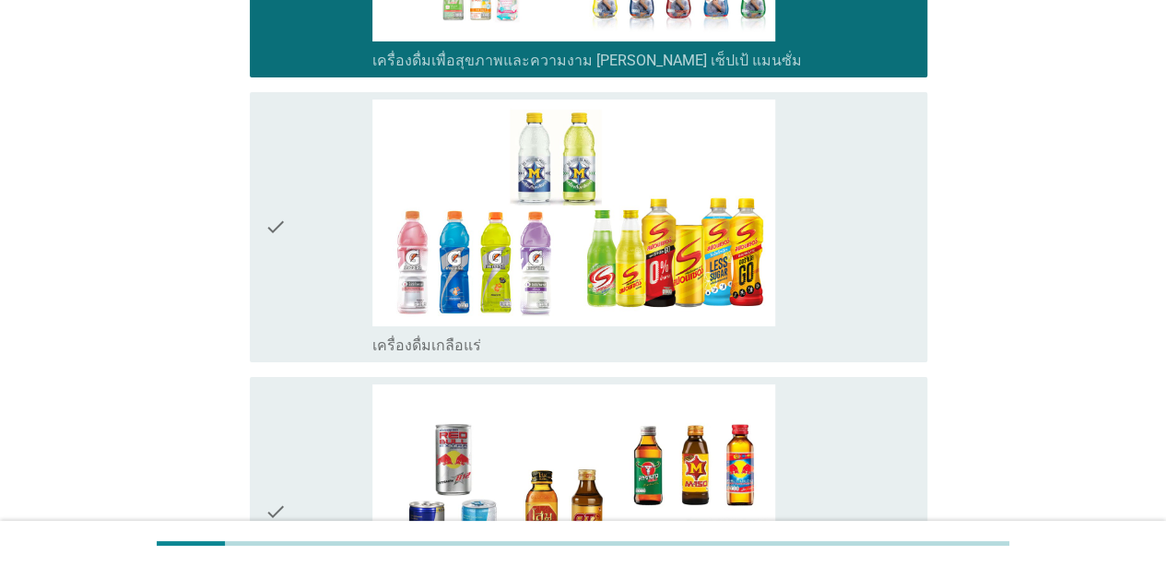
click at [292, 273] on div "check" at bounding box center [319, 227] width 108 height 255
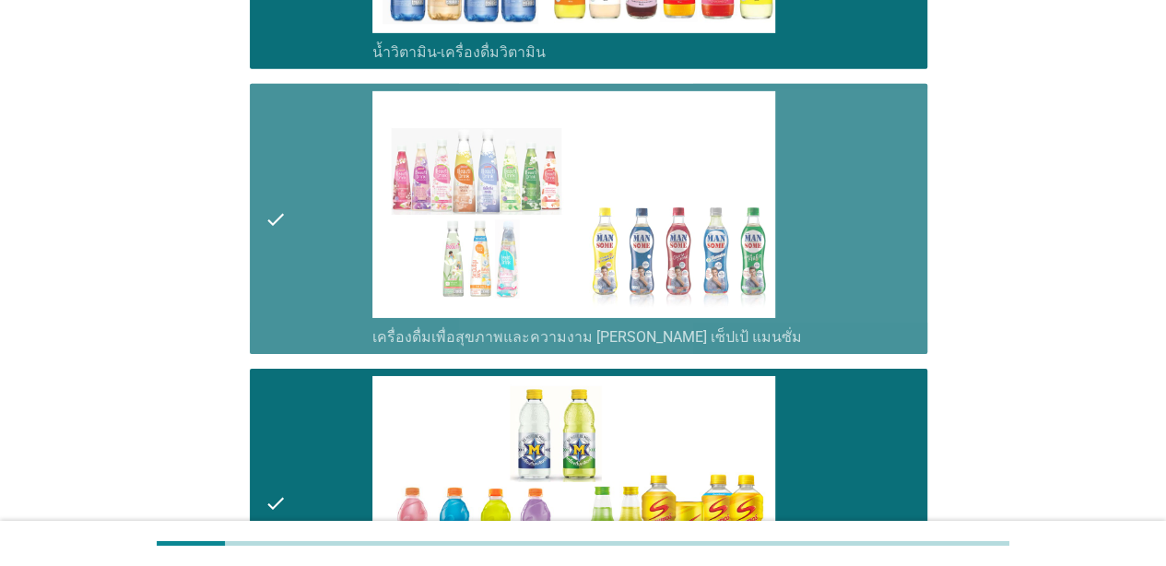
drag, startPoint x: 313, startPoint y: 277, endPoint x: 325, endPoint y: 275, distance: 11.2
click at [313, 275] on div "check" at bounding box center [319, 218] width 108 height 255
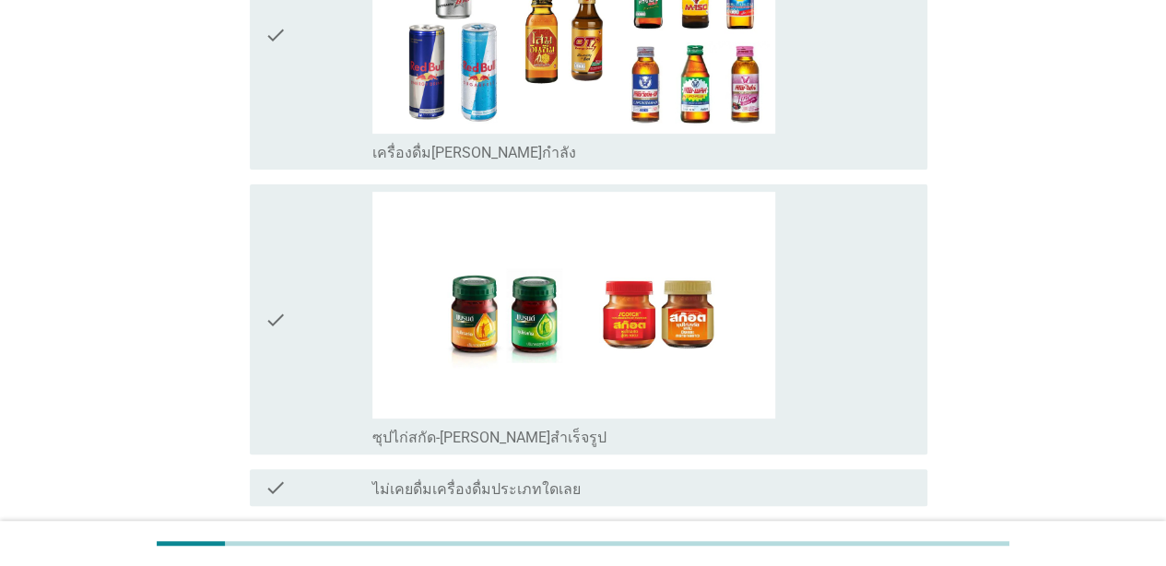
scroll to position [3780, 0]
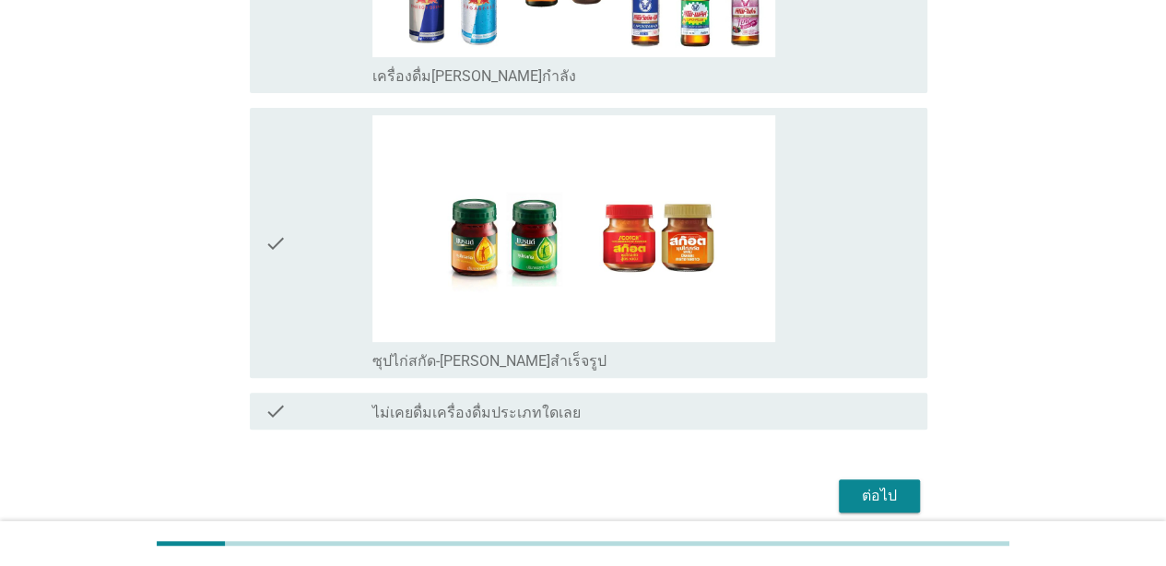
click at [874, 486] on div "ต่อไป" at bounding box center [880, 496] width 52 height 22
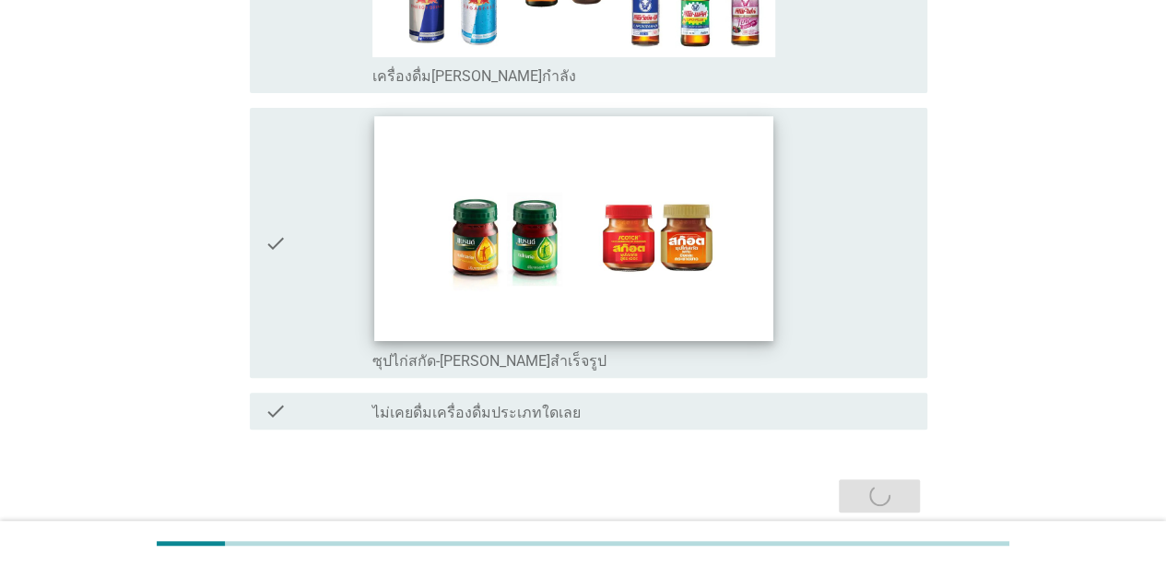
scroll to position [0, 0]
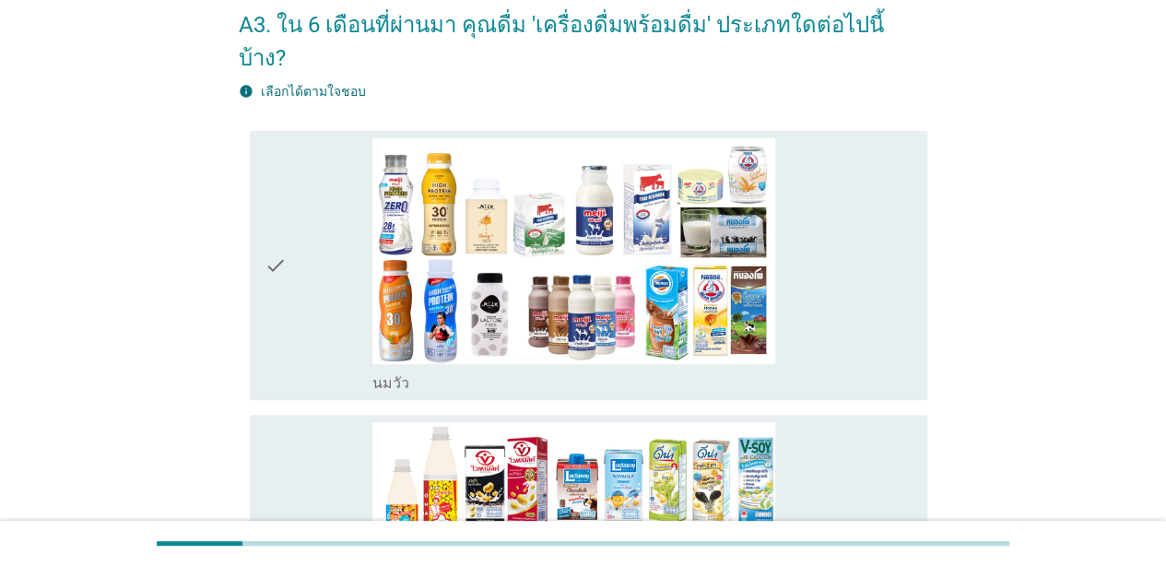
click at [297, 240] on div "check" at bounding box center [319, 265] width 108 height 255
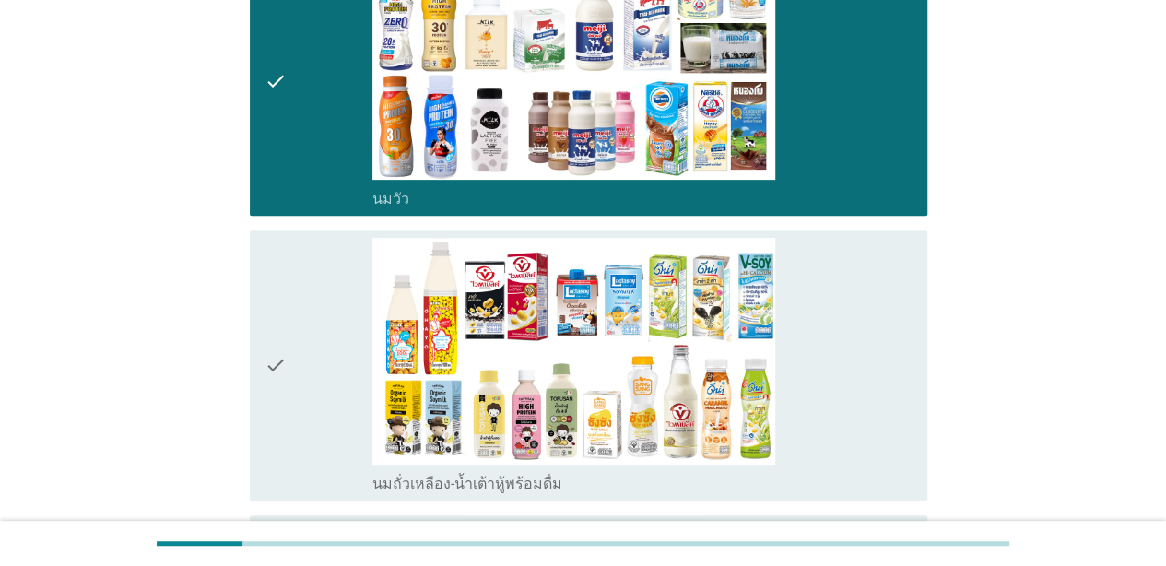
click at [296, 285] on div "check" at bounding box center [319, 365] width 108 height 255
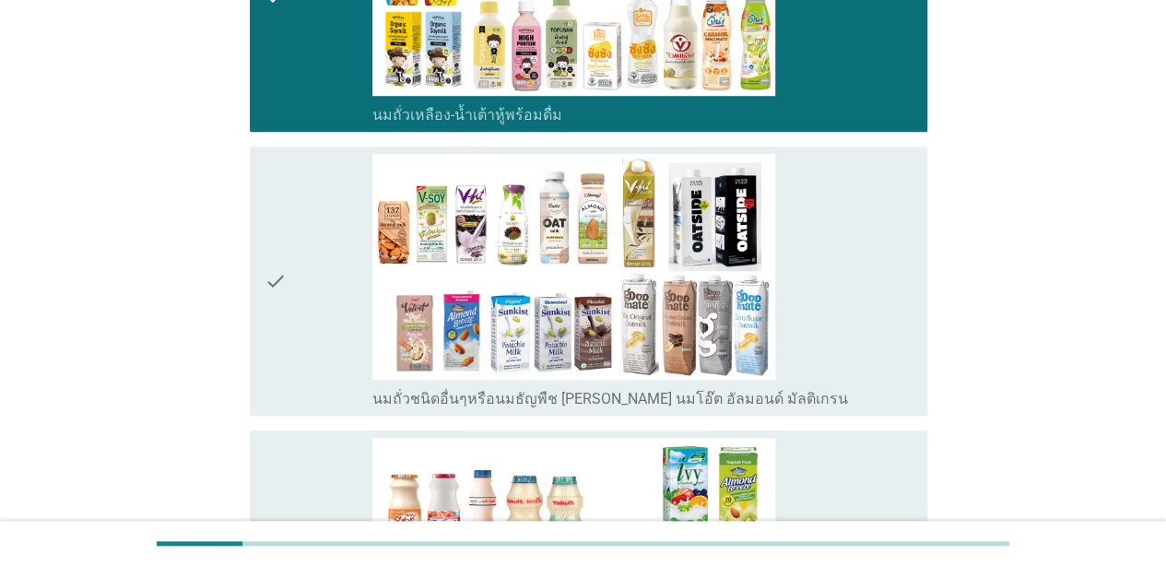
click at [291, 288] on div "check" at bounding box center [319, 281] width 108 height 255
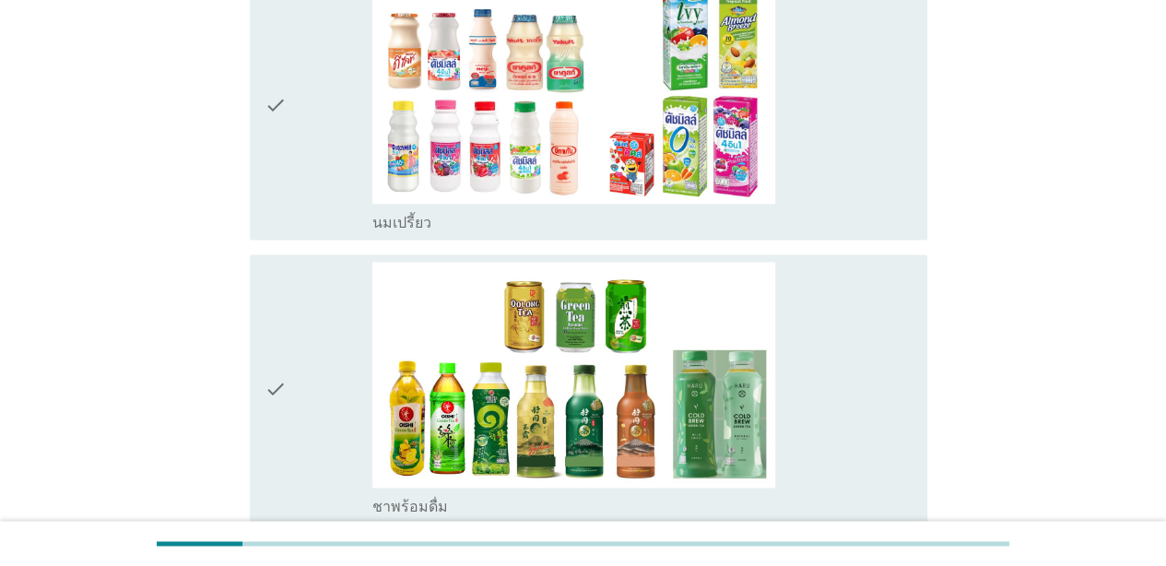
click at [291, 173] on div "check" at bounding box center [319, 104] width 108 height 255
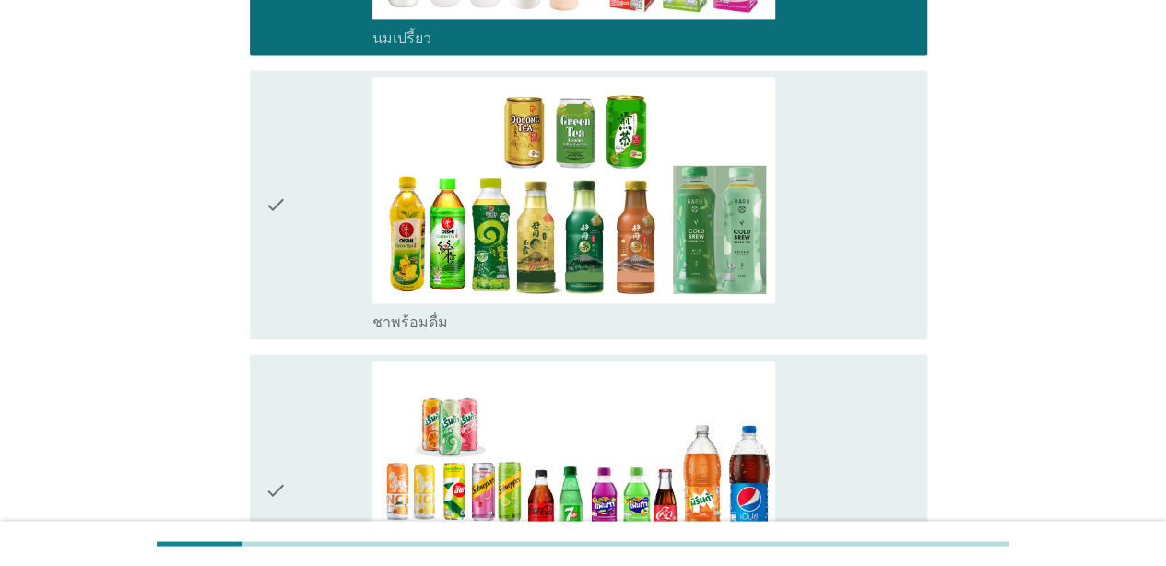
click at [313, 222] on div "check" at bounding box center [319, 204] width 108 height 255
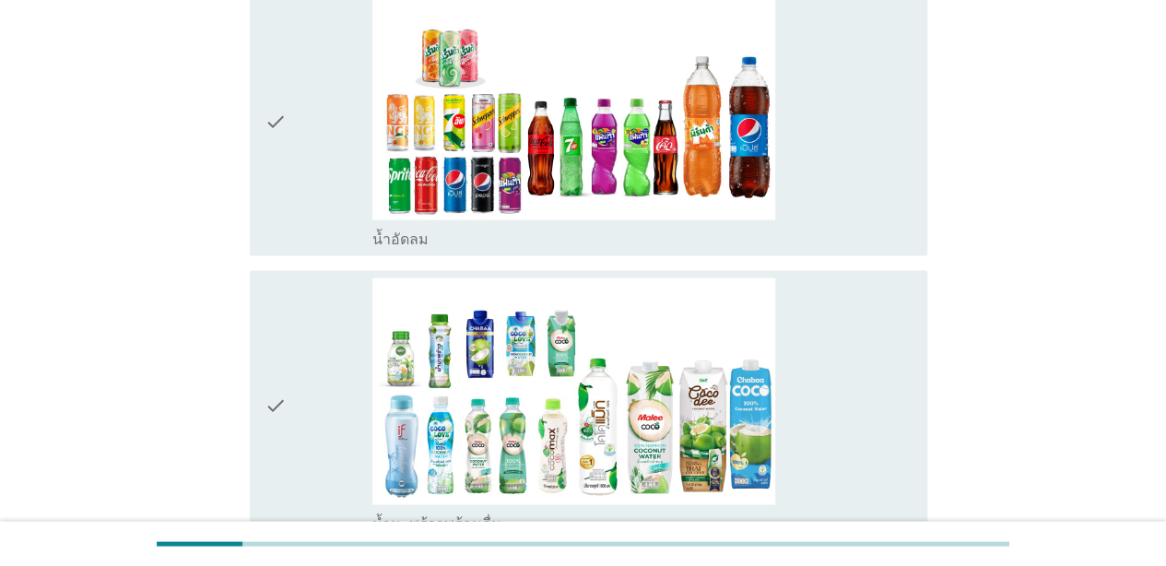
click at [289, 174] on div "check" at bounding box center [319, 120] width 108 height 255
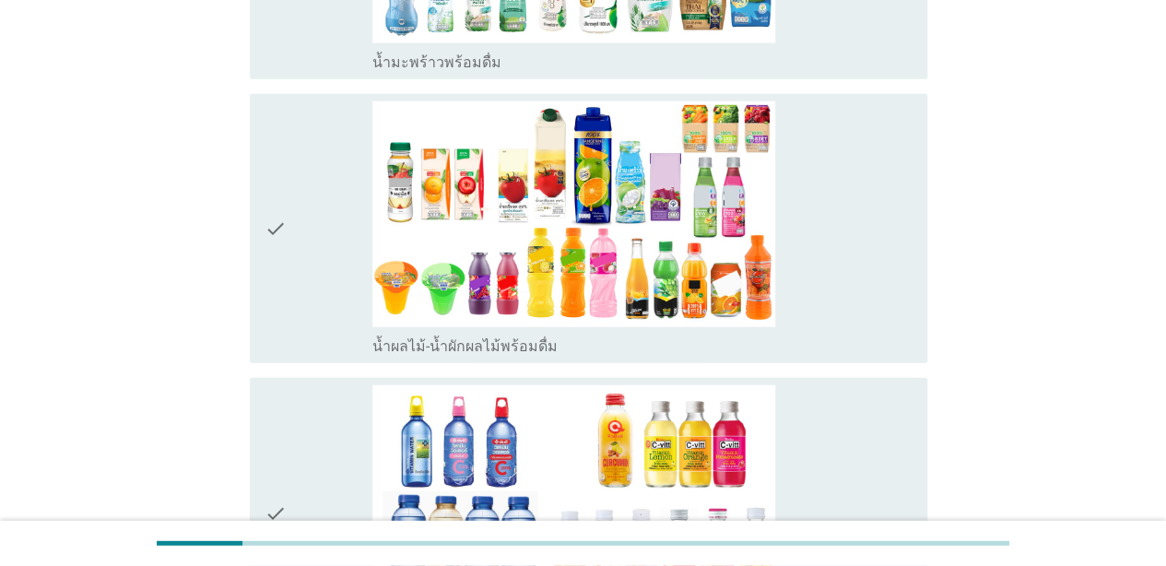
scroll to position [2213, 0]
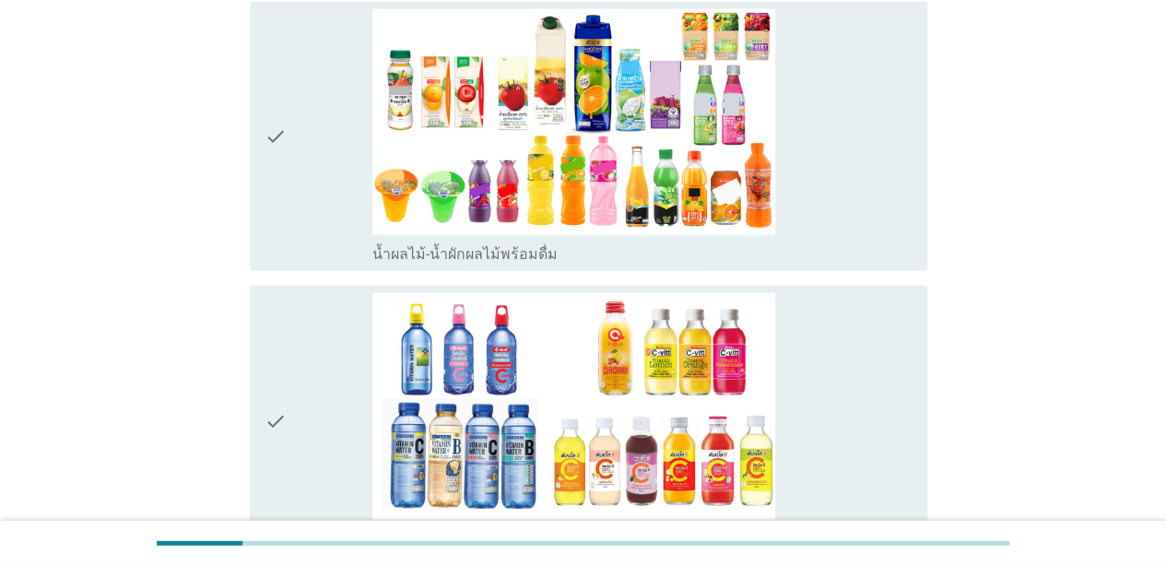
click at [304, 146] on div "check" at bounding box center [319, 136] width 108 height 255
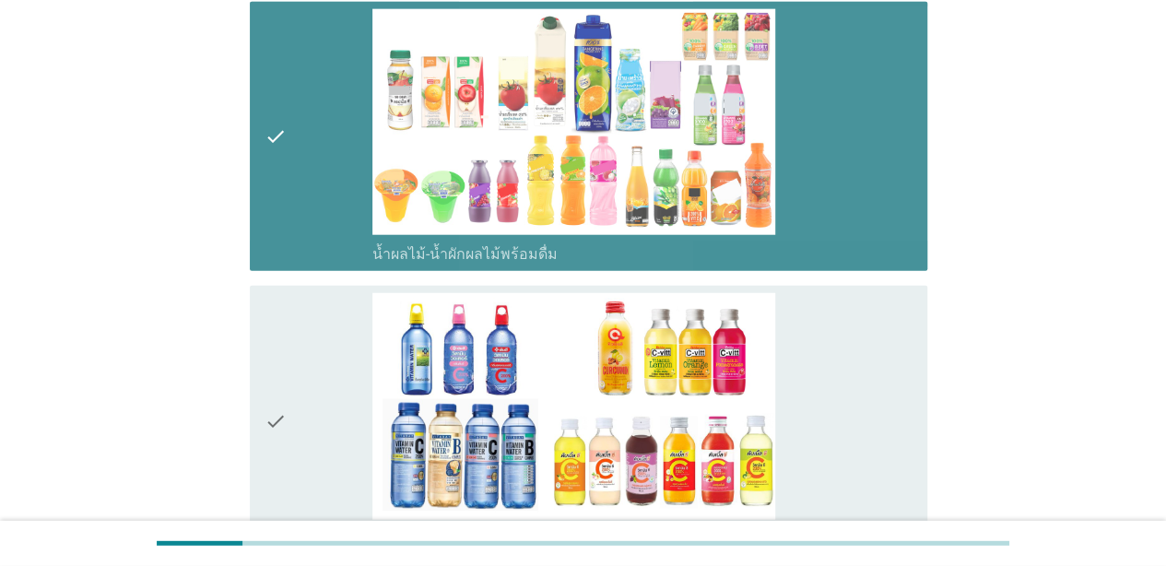
click at [307, 293] on div "check" at bounding box center [319, 420] width 108 height 255
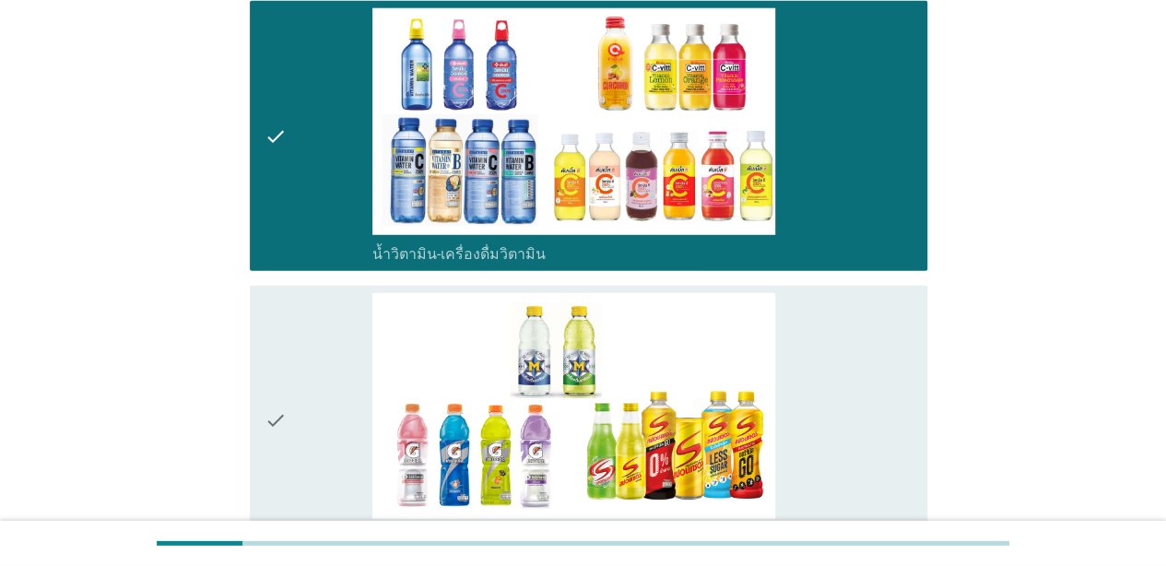
scroll to position [2717, 0]
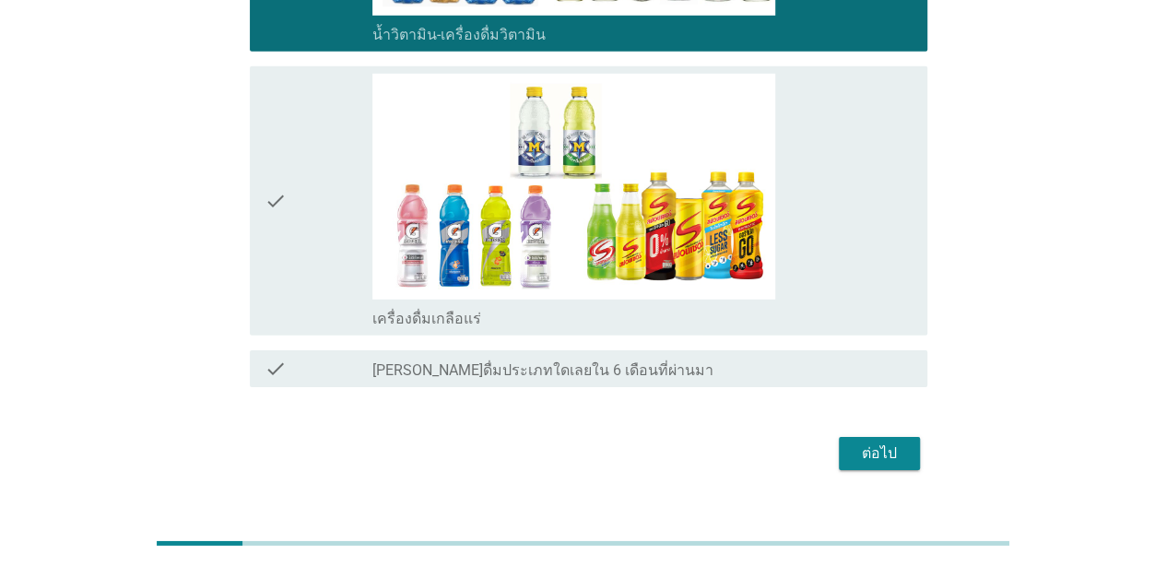
click at [877, 443] on div "ต่อไป" at bounding box center [880, 454] width 52 height 22
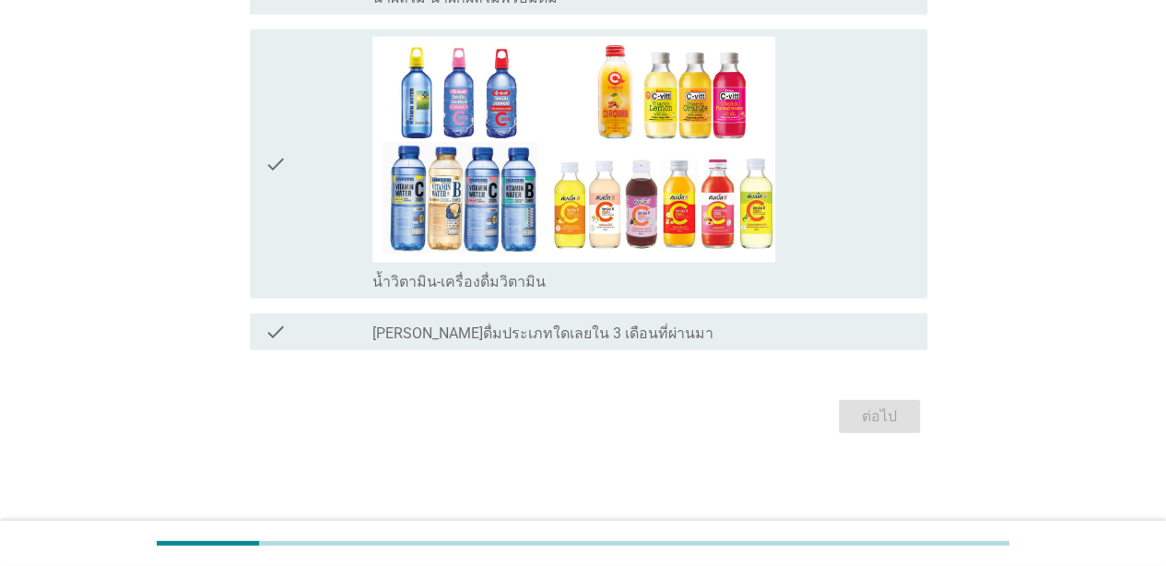
scroll to position [0, 0]
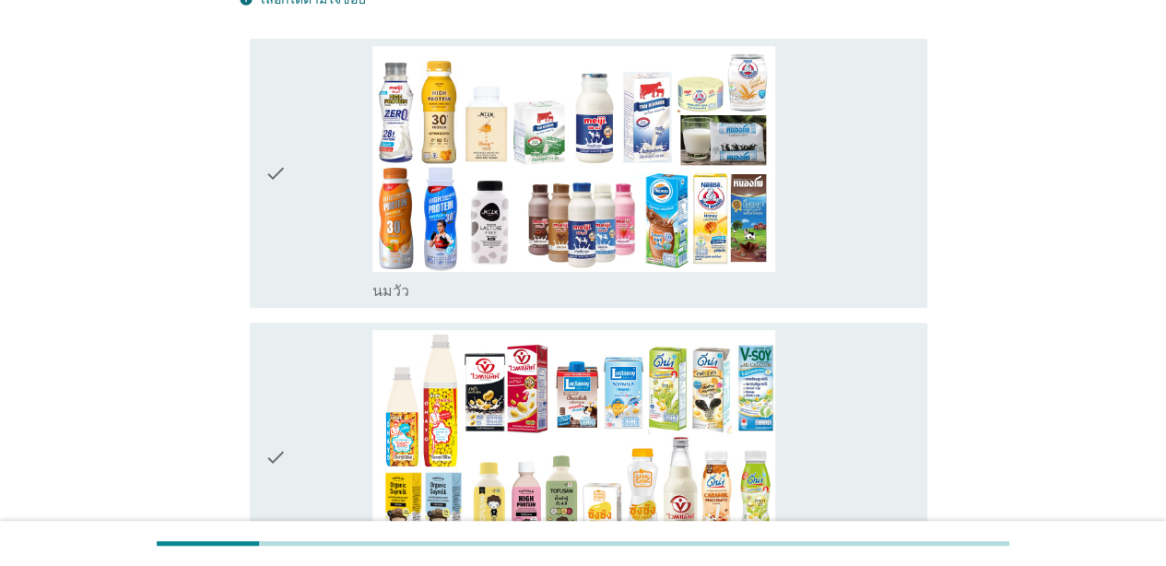
click at [301, 235] on div "check" at bounding box center [319, 173] width 108 height 255
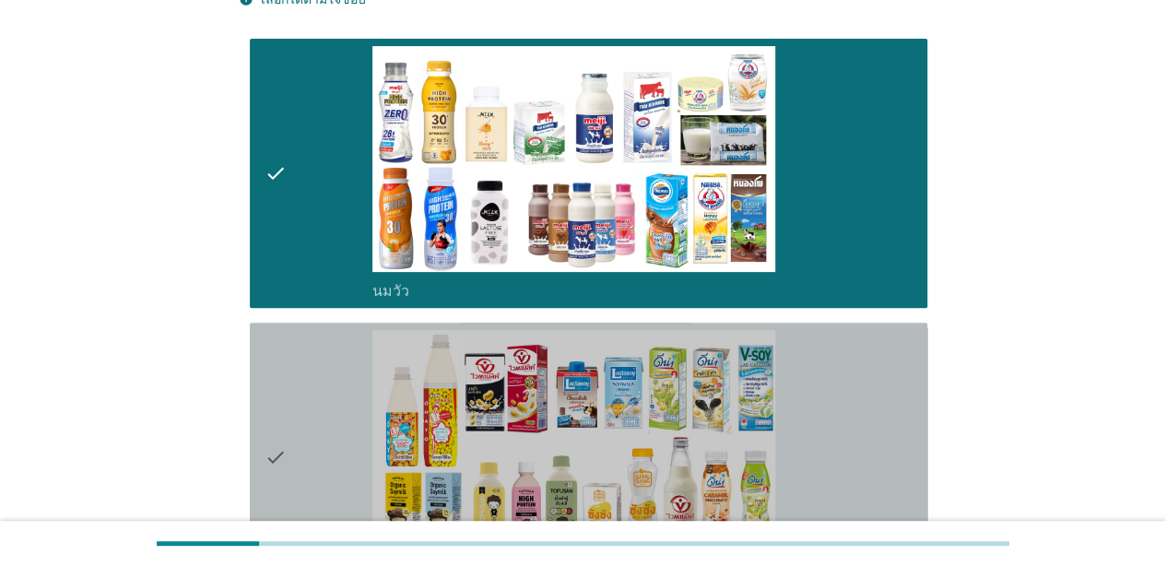
click at [296, 353] on div "check" at bounding box center [319, 457] width 108 height 255
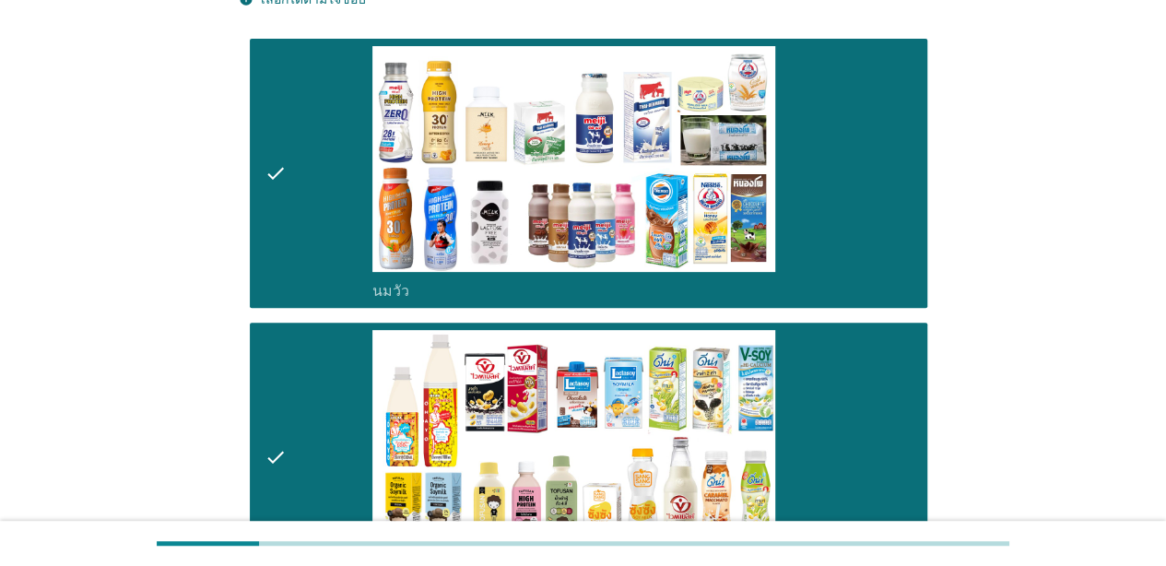
scroll to position [461, 0]
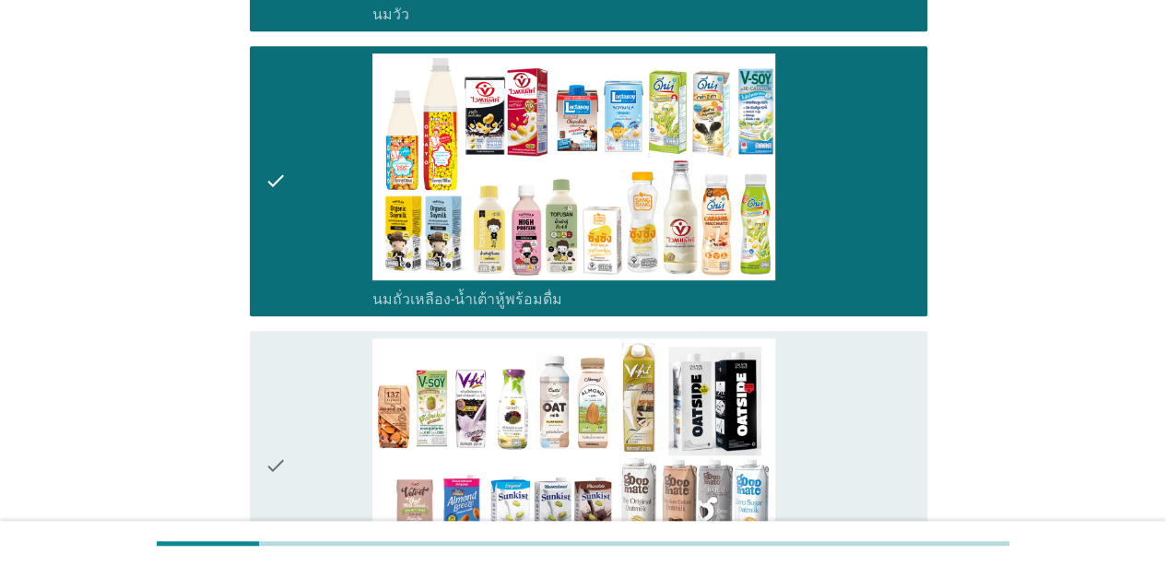
click at [297, 372] on div "check" at bounding box center [319, 465] width 108 height 255
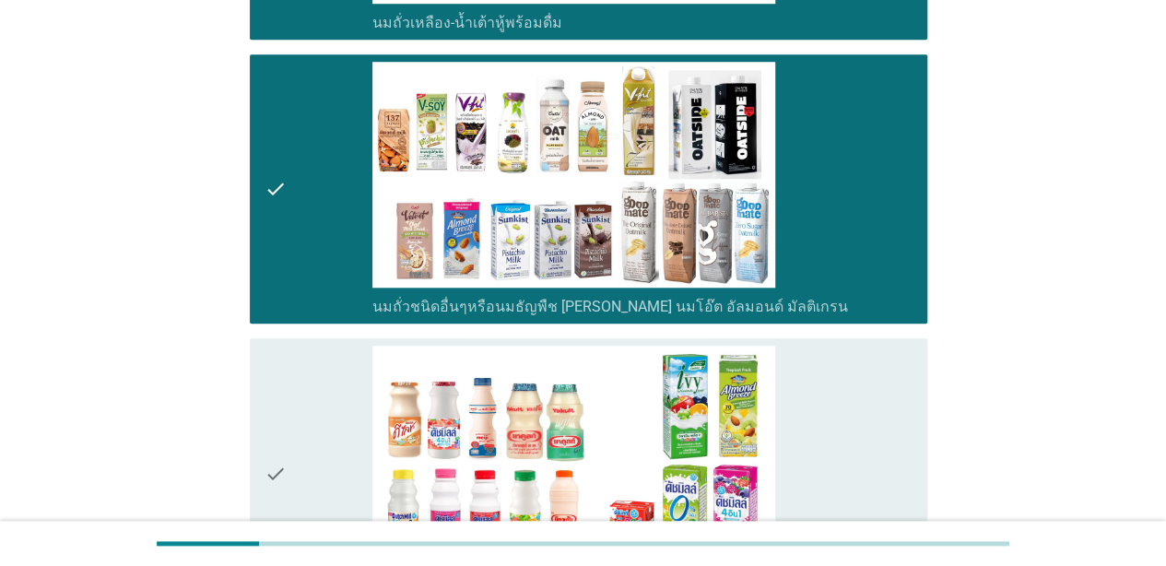
click at [295, 368] on div "check" at bounding box center [319, 473] width 108 height 255
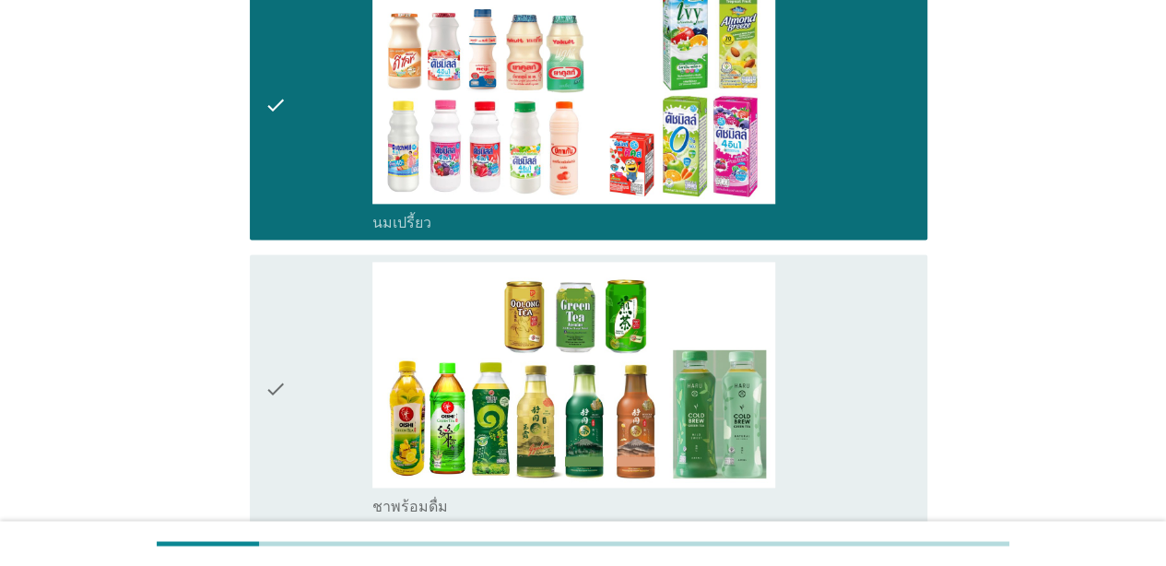
click at [307, 376] on div "check" at bounding box center [319, 389] width 108 height 255
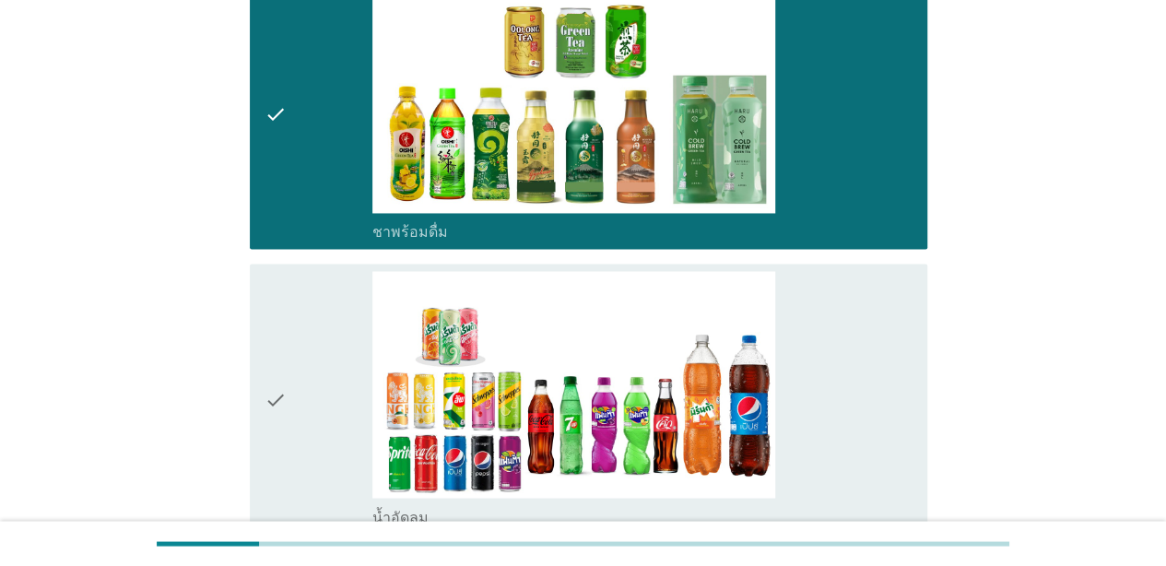
scroll to position [1567, 0]
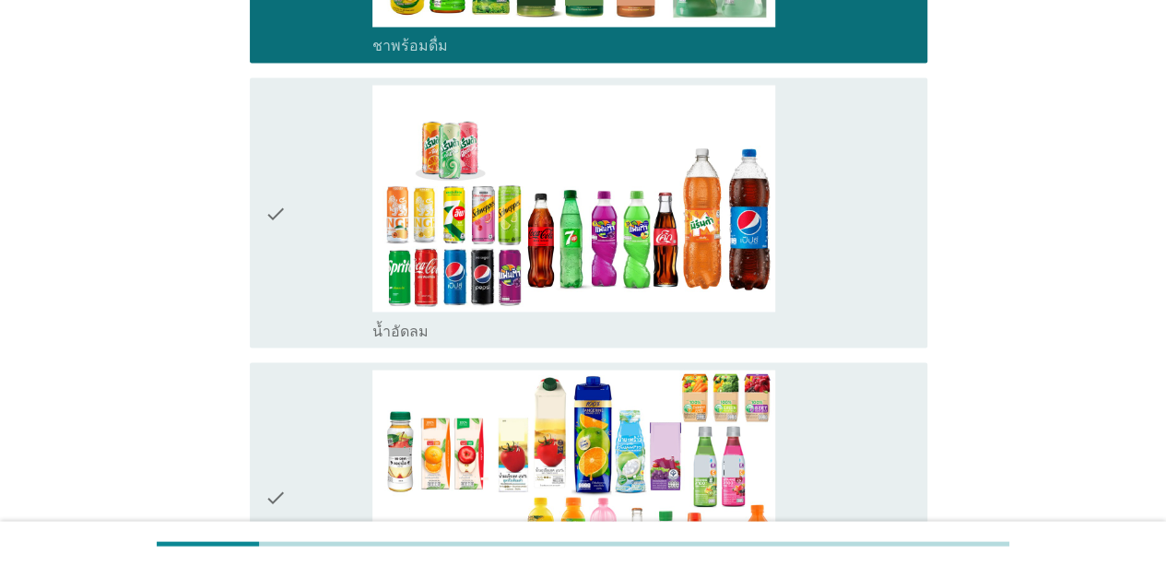
click at [285, 273] on icon "check" at bounding box center [276, 212] width 22 height 255
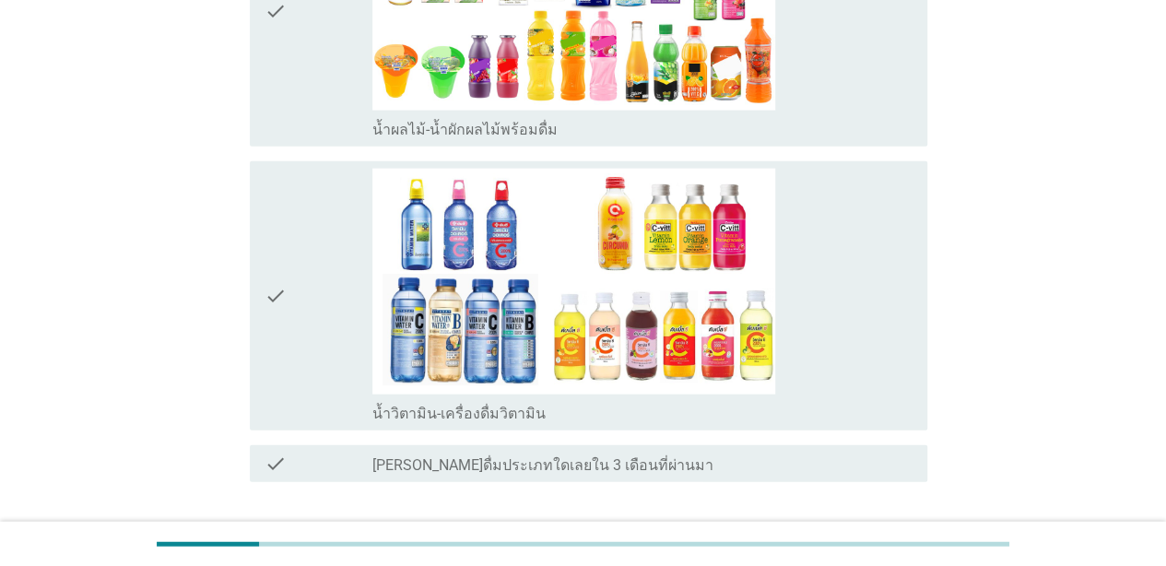
scroll to position [2149, 0]
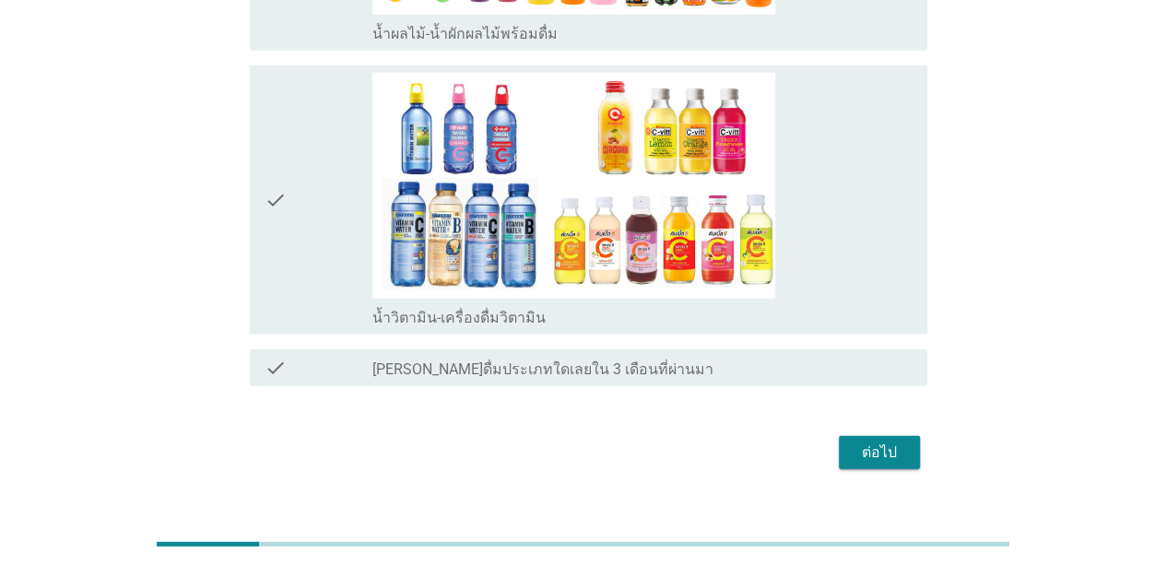
click at [320, 241] on div "check" at bounding box center [319, 200] width 108 height 255
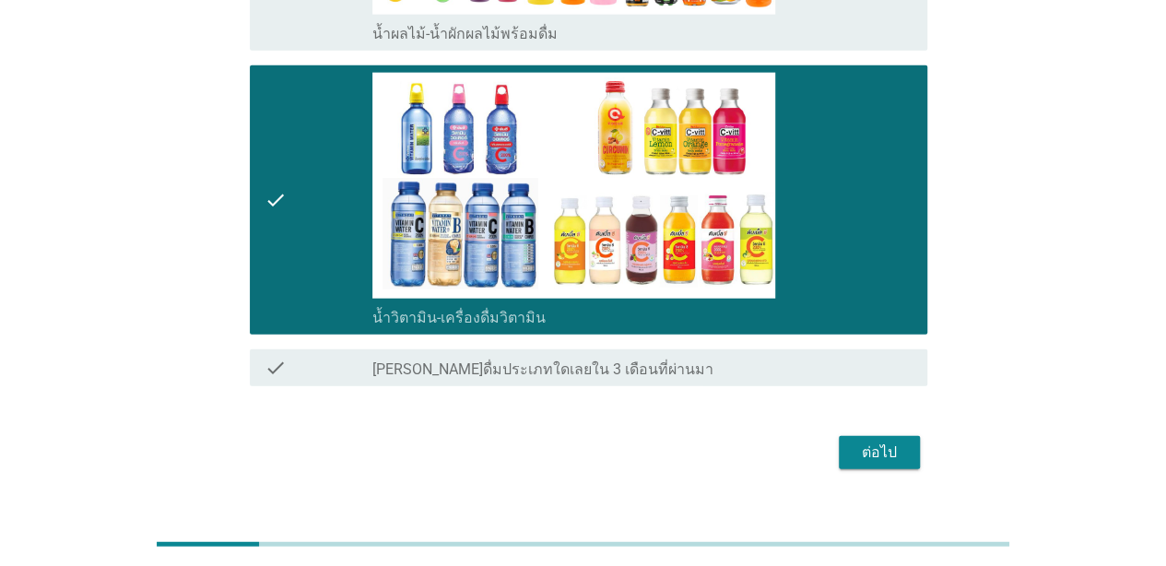
click at [839, 436] on button "ต่อไป" at bounding box center [879, 452] width 81 height 33
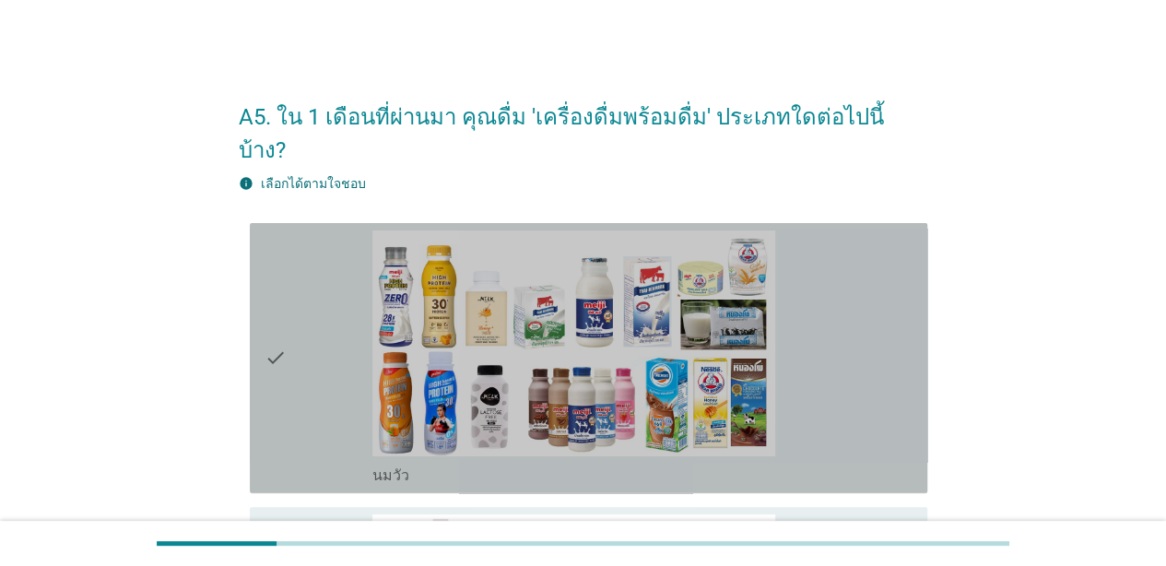
click at [285, 388] on icon "check" at bounding box center [276, 357] width 22 height 255
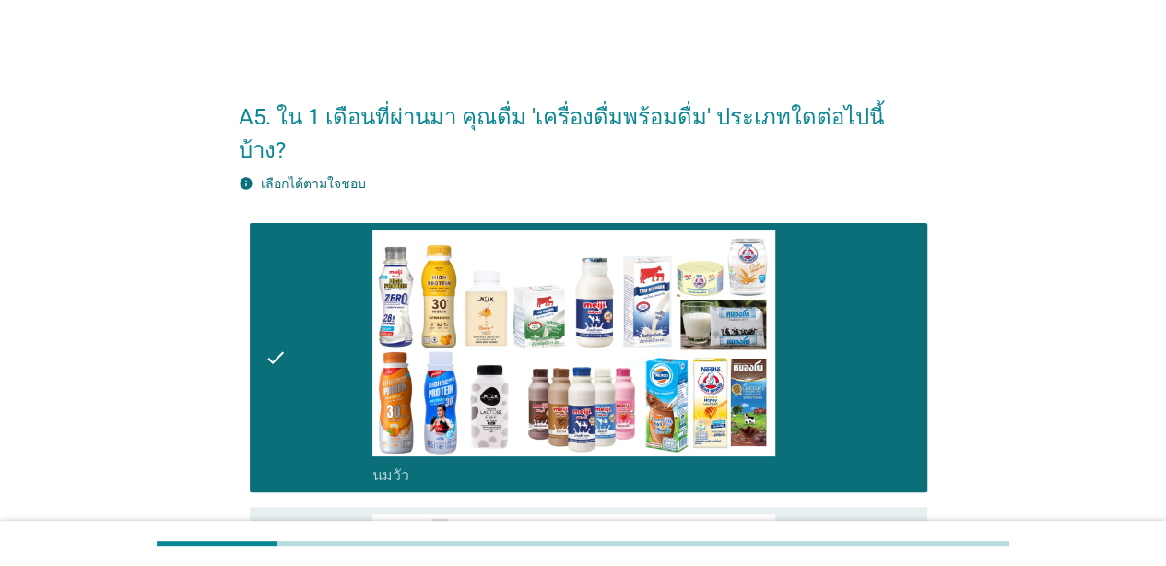
scroll to position [277, 0]
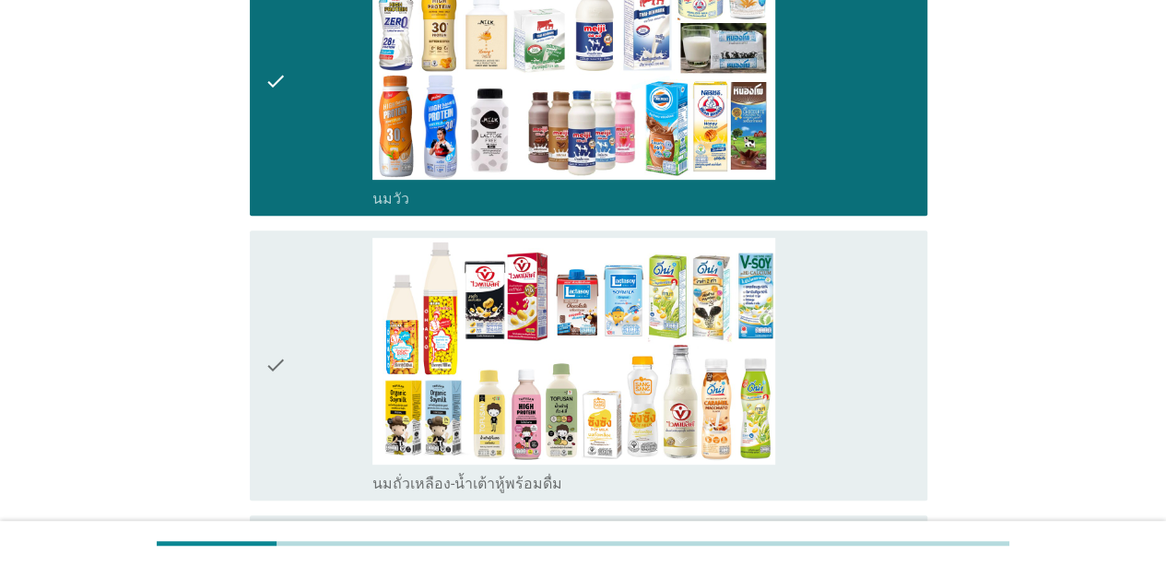
click at [269, 357] on icon "check" at bounding box center [276, 365] width 22 height 255
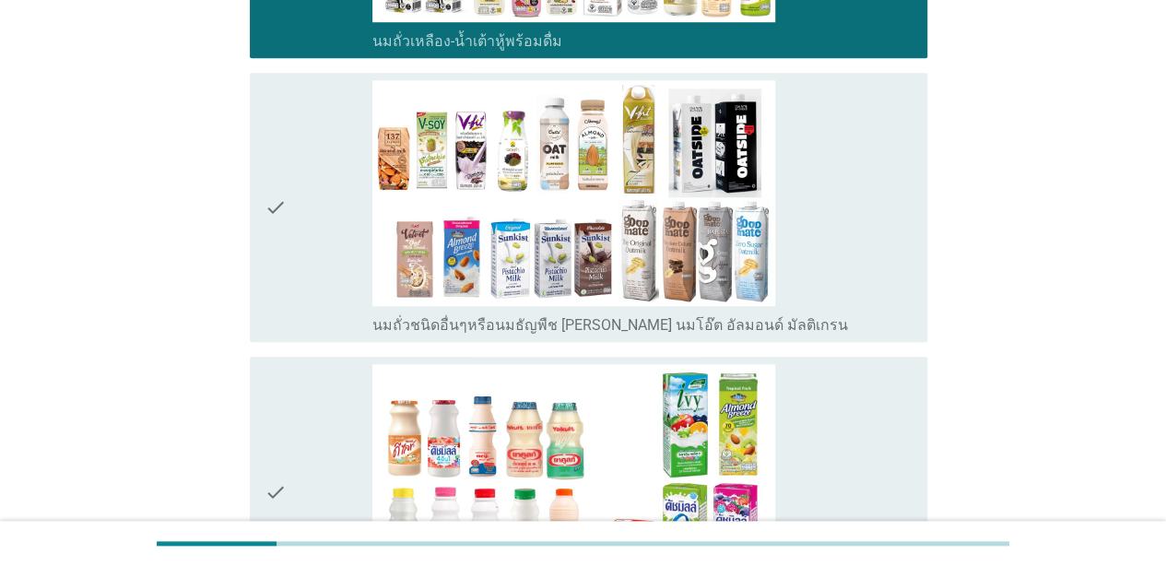
scroll to position [738, 0]
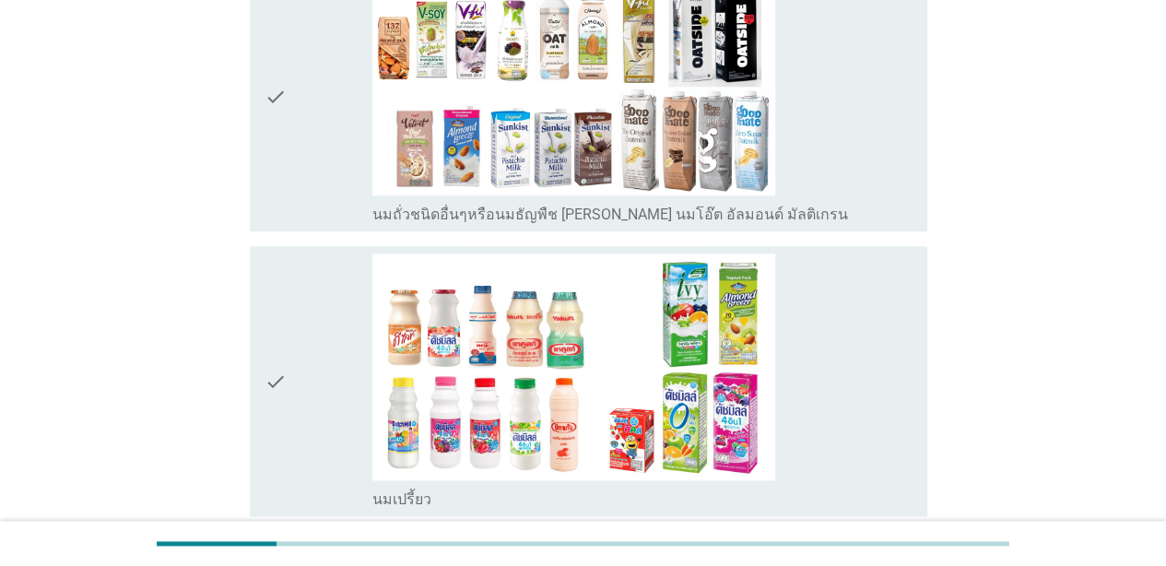
click at [295, 390] on div "check" at bounding box center [319, 381] width 108 height 255
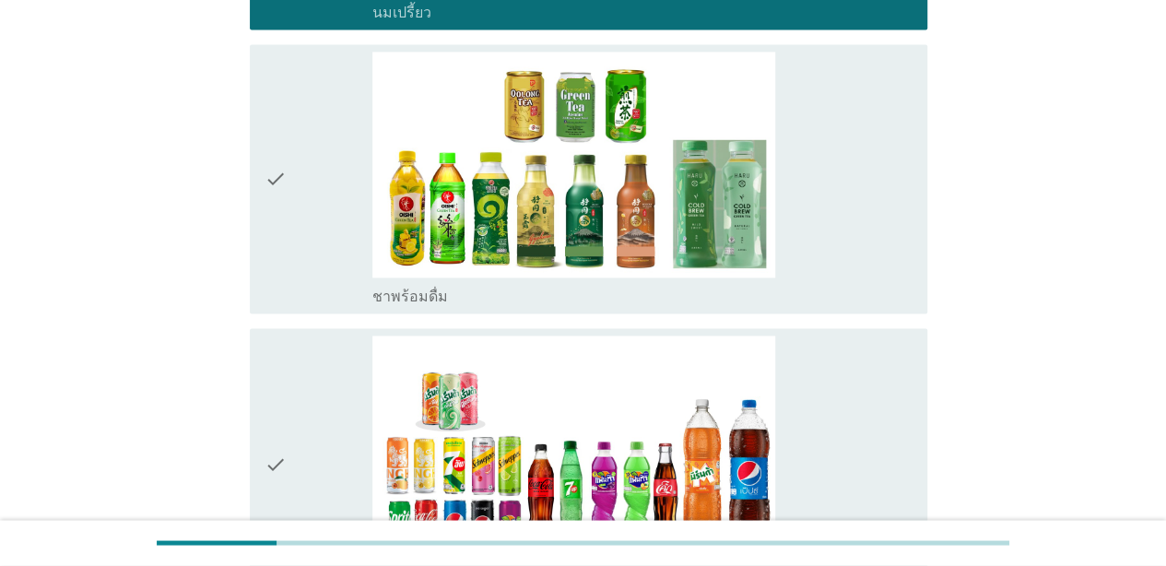
scroll to position [1475, 0]
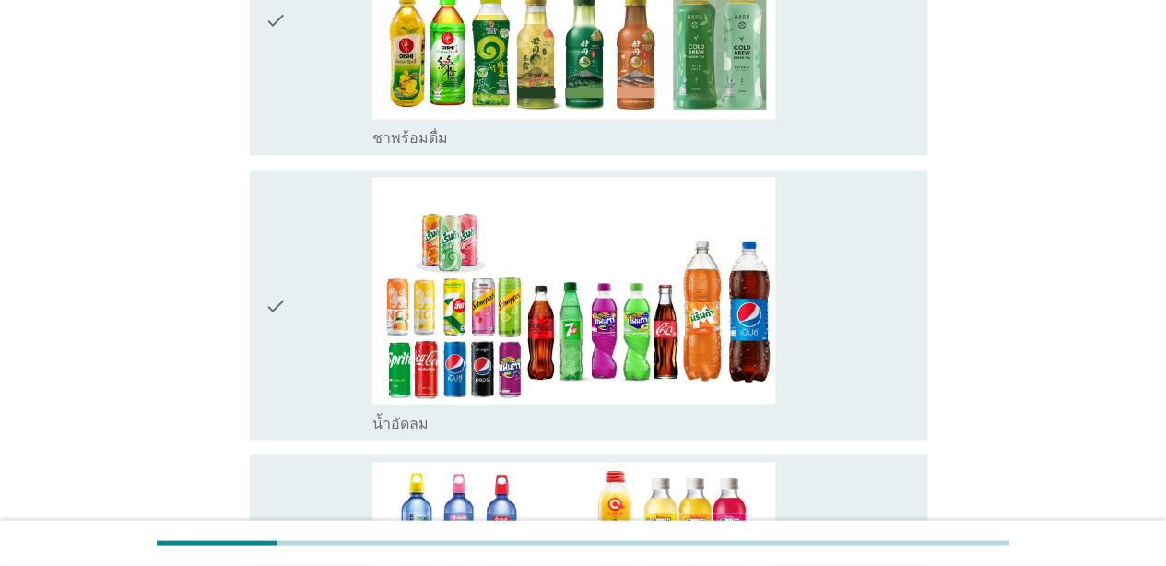
click at [290, 345] on div "check" at bounding box center [319, 304] width 108 height 255
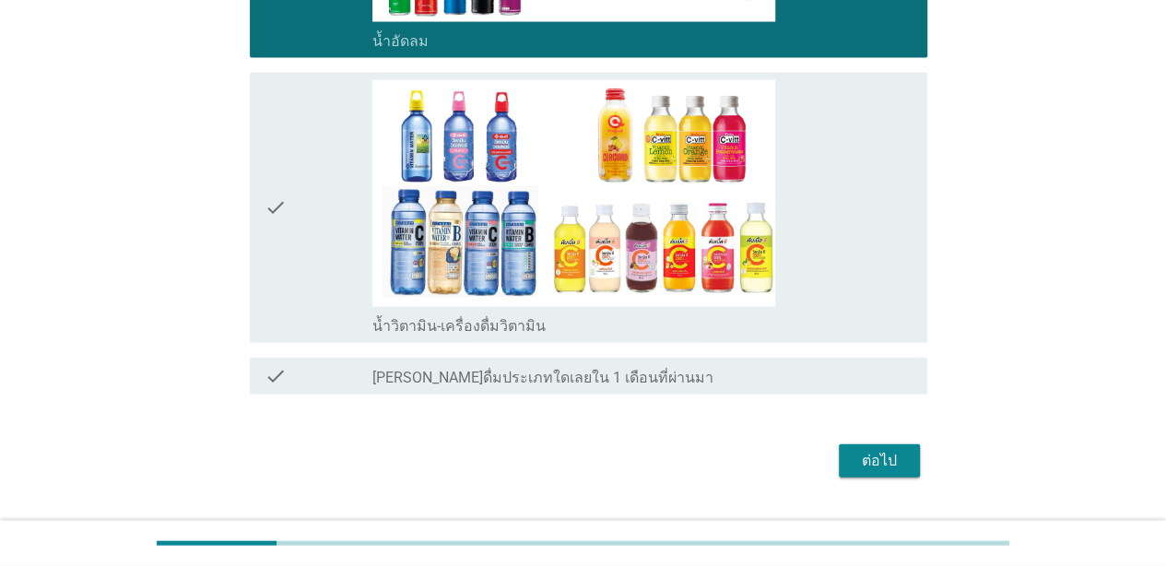
scroll to position [1864, 0]
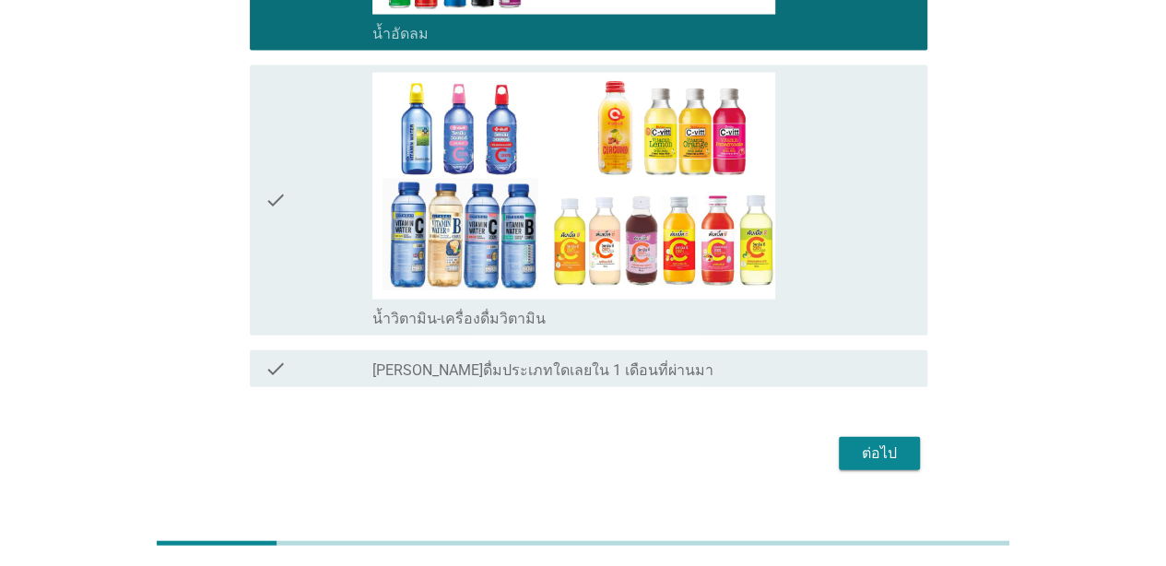
click at [896, 443] on div "ต่อไป" at bounding box center [880, 454] width 52 height 22
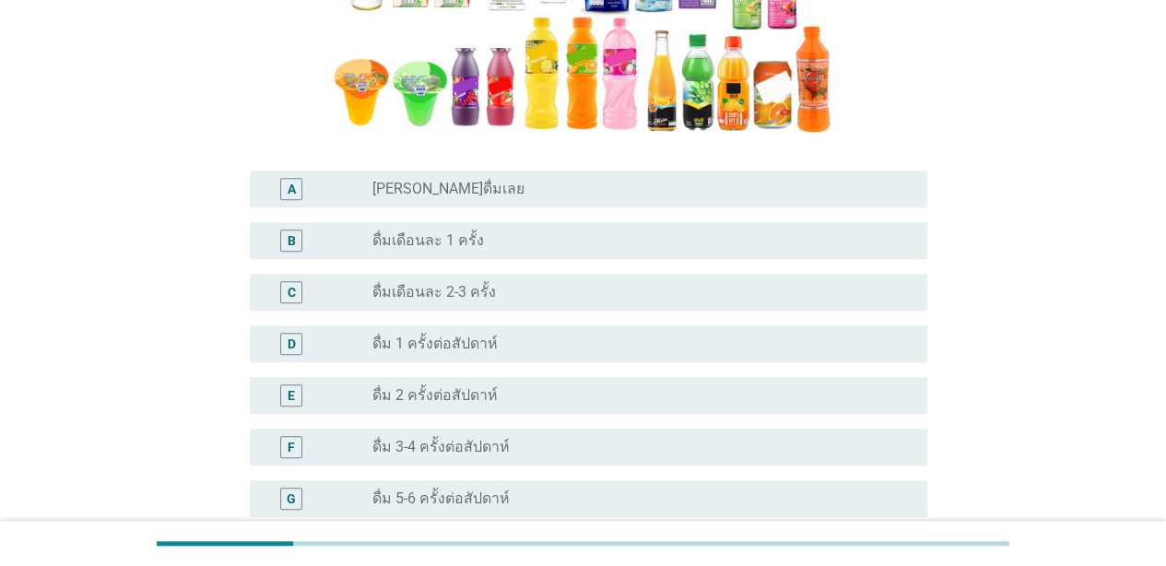
scroll to position [184, 0]
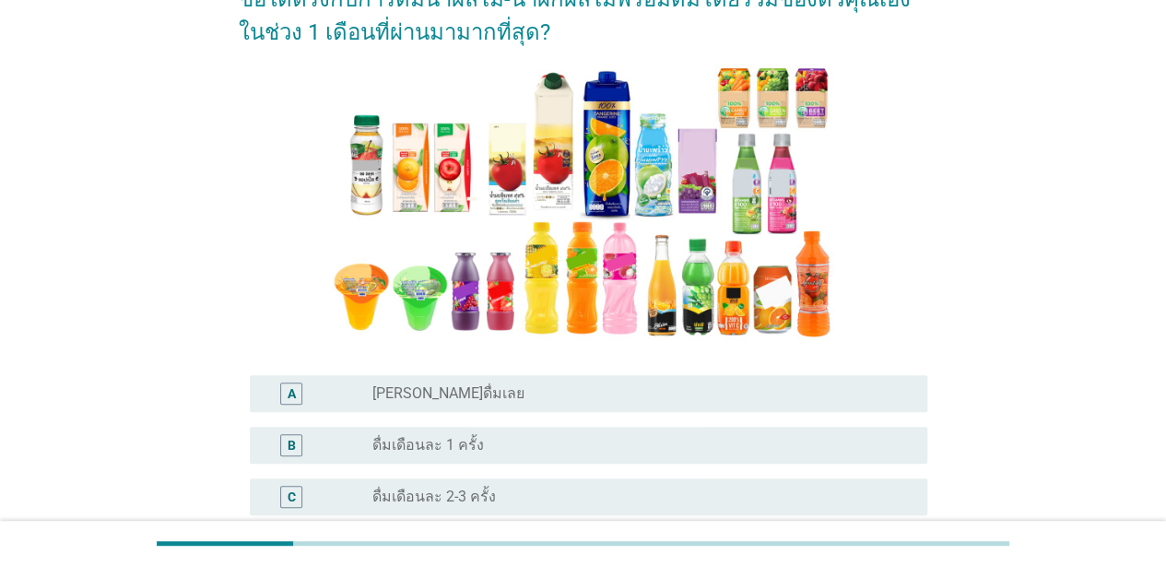
click at [570, 447] on div "radio_button_unchecked ดื่มเดือนละ 1 ครั้ง" at bounding box center [634, 445] width 525 height 18
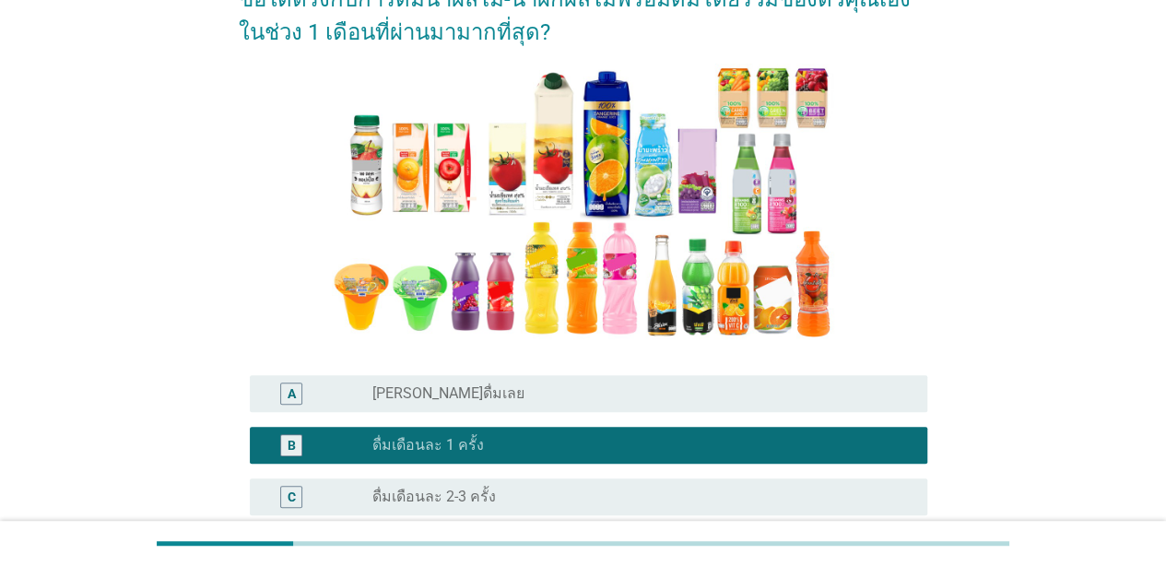
scroll to position [680, 0]
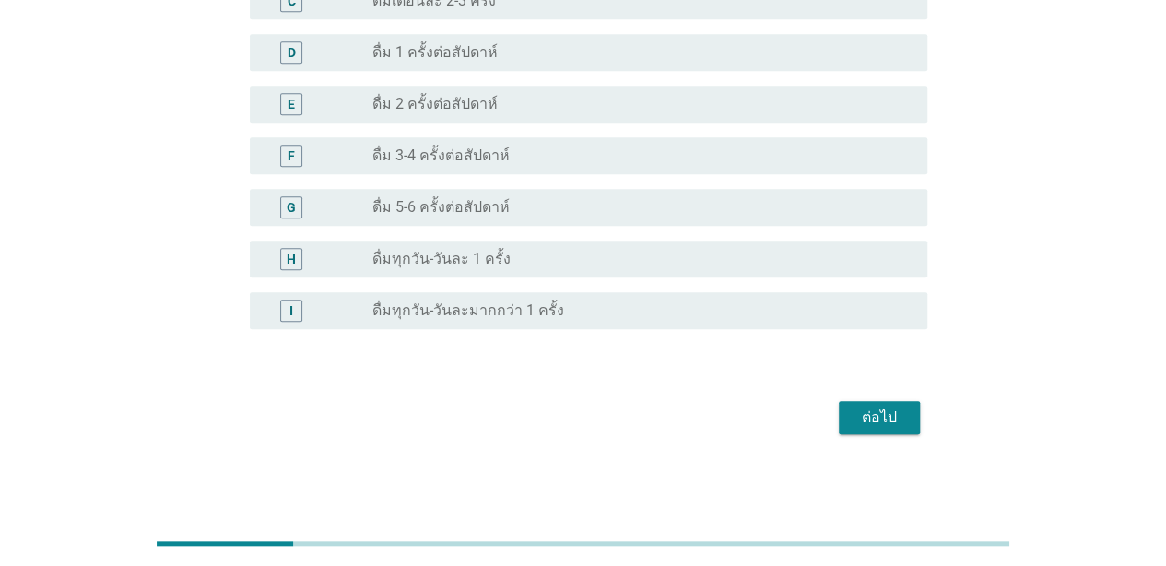
click at [875, 422] on div "ต่อไป" at bounding box center [880, 418] width 52 height 22
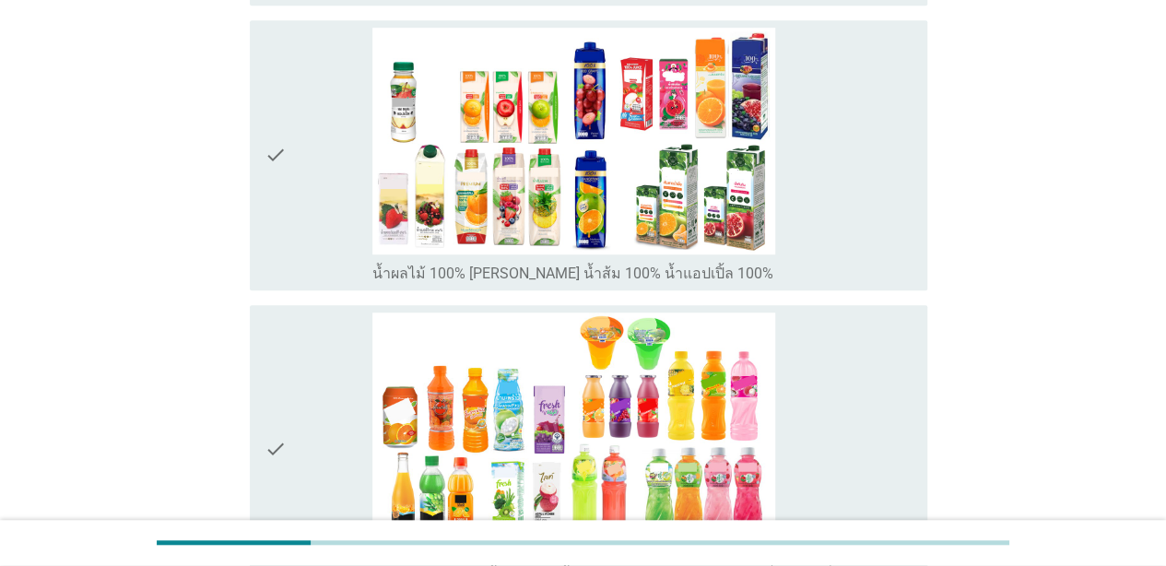
scroll to position [738, 0]
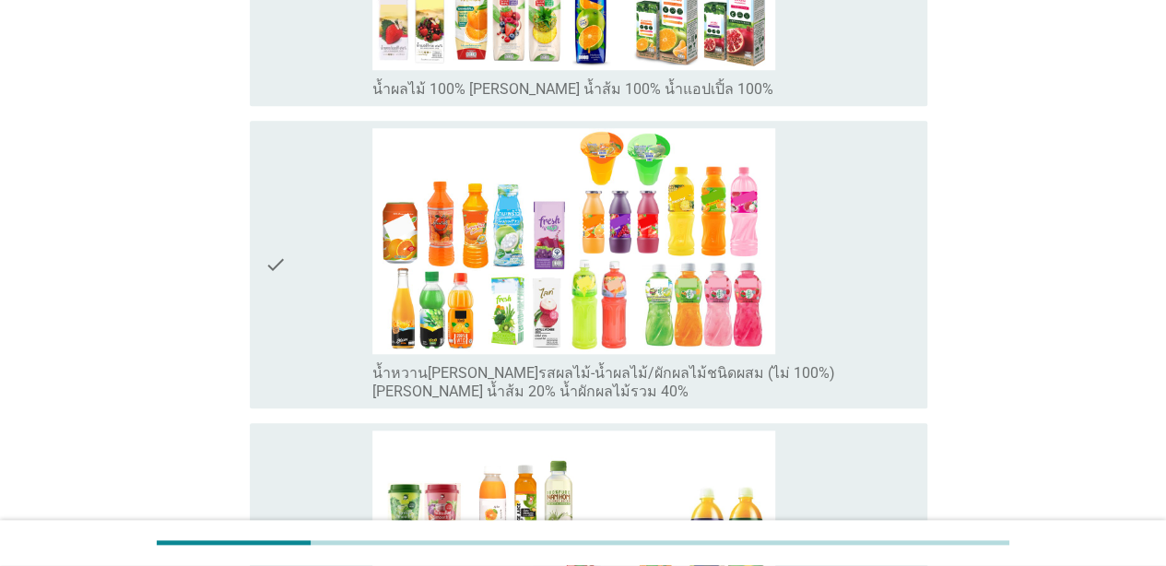
click at [264, 323] on div "check check_box_outline_blank น้ำหวาน[PERSON_NAME]รสผลไม้-น้ำผลไม้/ผักผลไม้ชนิด…" at bounding box center [589, 265] width 678 height 289
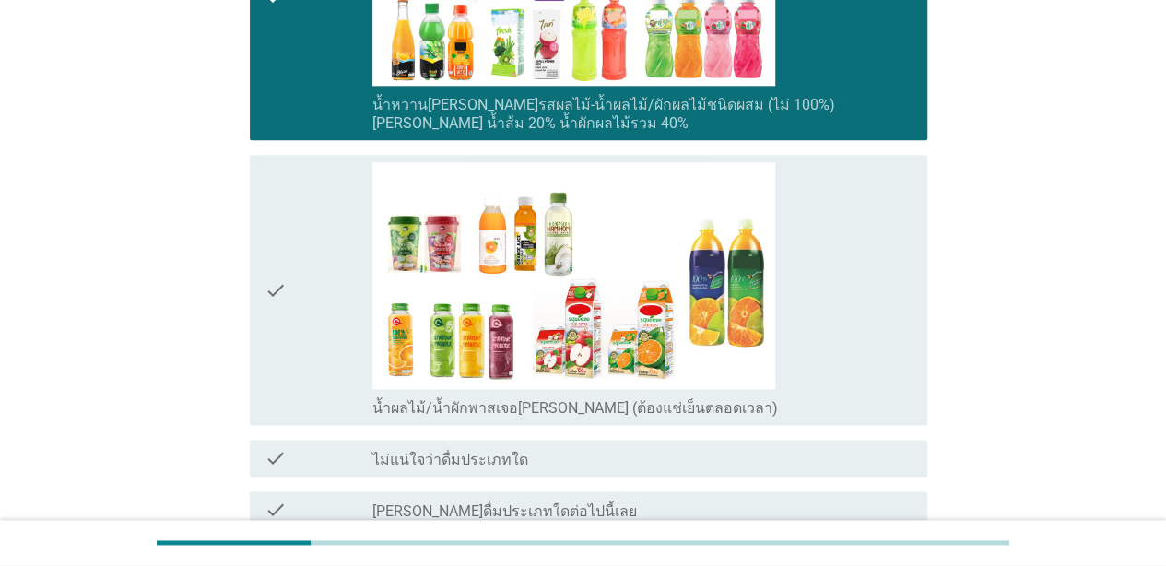
scroll to position [1182, 0]
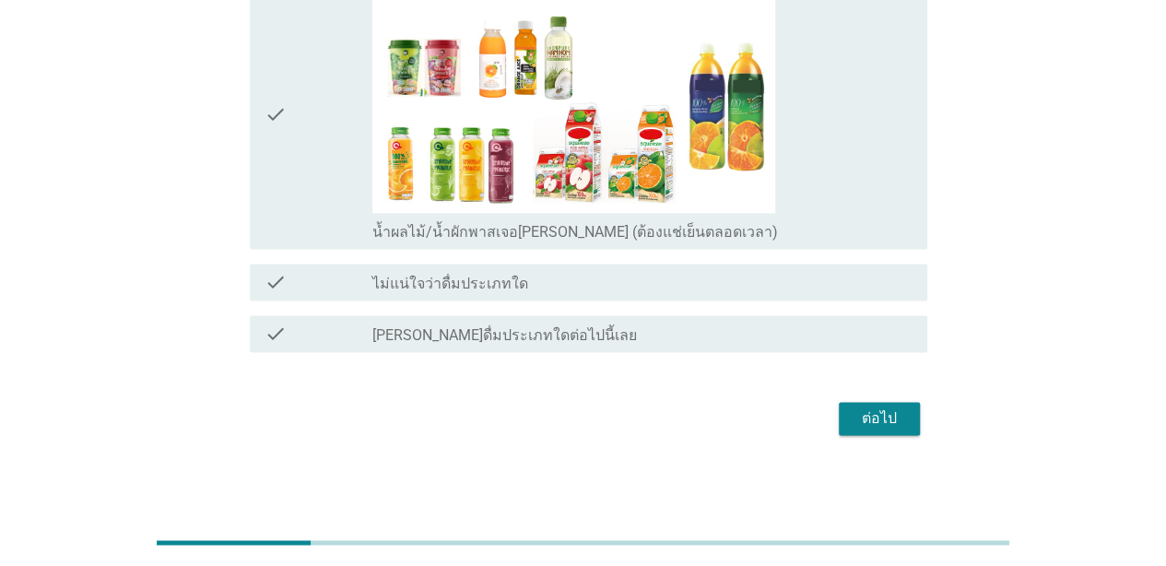
click at [885, 396] on div "ต่อไป" at bounding box center [583, 418] width 689 height 44
click at [887, 413] on div "ต่อไป" at bounding box center [880, 418] width 52 height 22
